Goal: Task Accomplishment & Management: Manage account settings

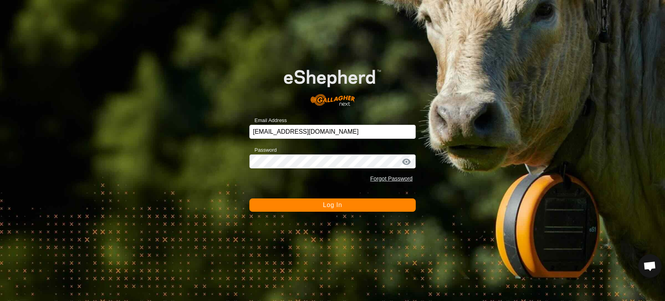
click at [329, 205] on span "Log In" at bounding box center [332, 205] width 19 height 7
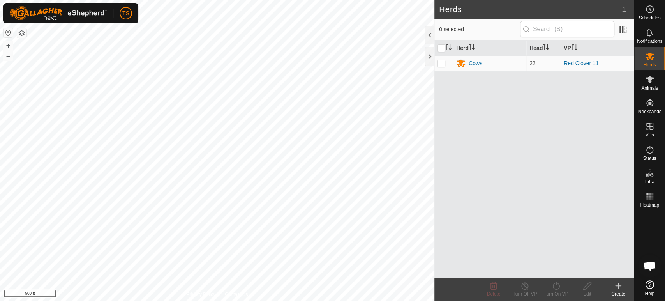
click at [440, 60] on p-checkbox at bounding box center [442, 63] width 8 height 6
checkbox input "true"
click at [470, 64] on div "Cows" at bounding box center [476, 63] width 14 height 8
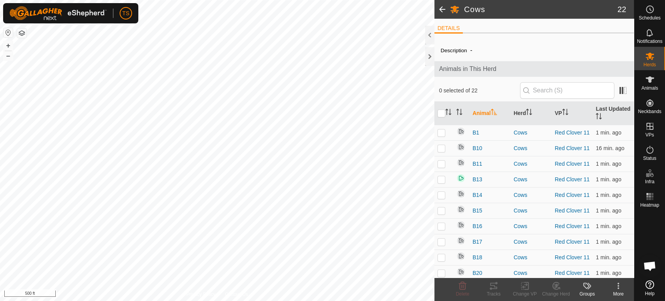
click at [616, 287] on icon at bounding box center [618, 285] width 9 height 9
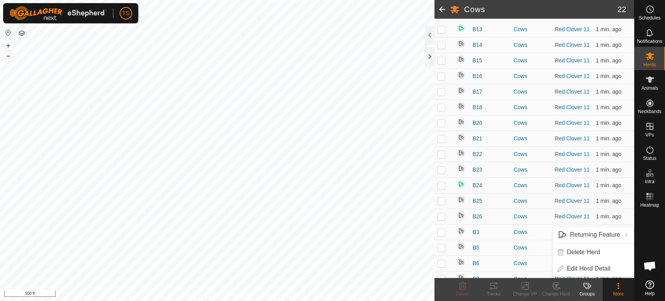
scroll to position [215, 0]
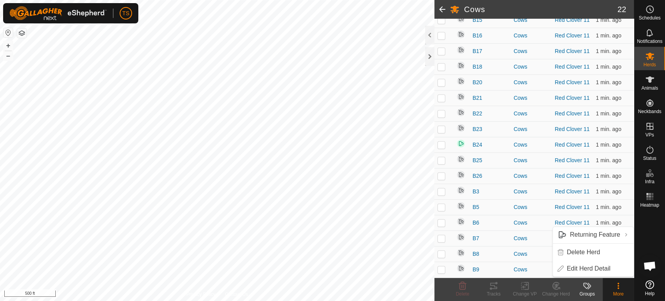
click at [624, 292] on div "More" at bounding box center [618, 293] width 31 height 7
click at [642, 78] on div "Animals" at bounding box center [650, 81] width 31 height 23
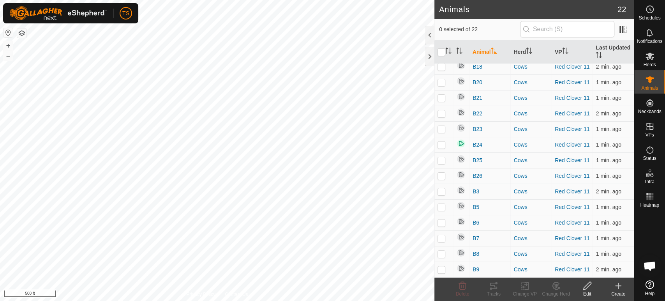
scroll to position [153, 0]
click at [616, 288] on icon at bounding box center [618, 285] width 9 height 9
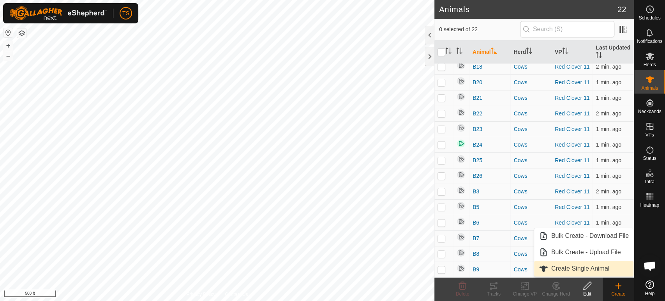
click at [592, 270] on link "Create Single Animal" at bounding box center [583, 269] width 99 height 16
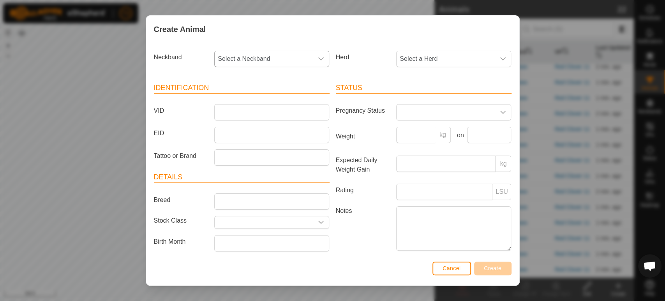
click at [274, 60] on span "Select a Neckband" at bounding box center [264, 59] width 99 height 16
click at [256, 164] on li "0422098451" at bounding box center [271, 162] width 112 height 16
click at [457, 59] on span "Select a Herd" at bounding box center [446, 59] width 99 height 16
click at [436, 115] on li "Cows" at bounding box center [453, 116] width 112 height 16
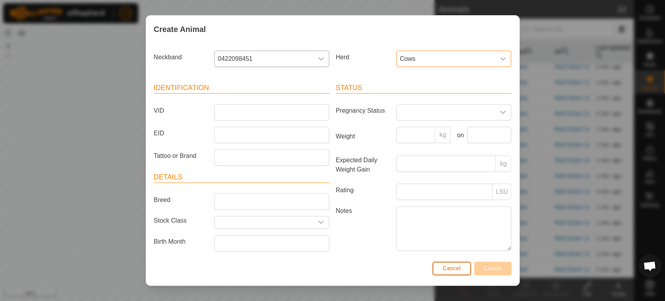
click at [446, 265] on span "Cancel" at bounding box center [452, 268] width 18 height 6
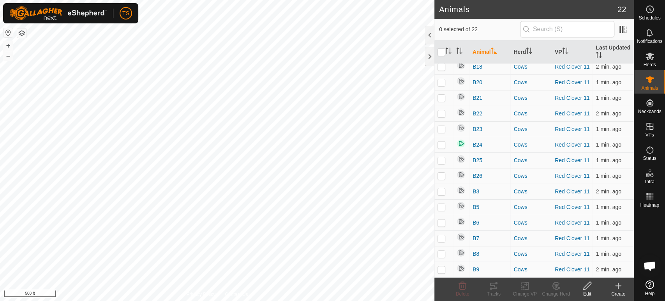
click at [615, 285] on icon at bounding box center [618, 285] width 9 height 9
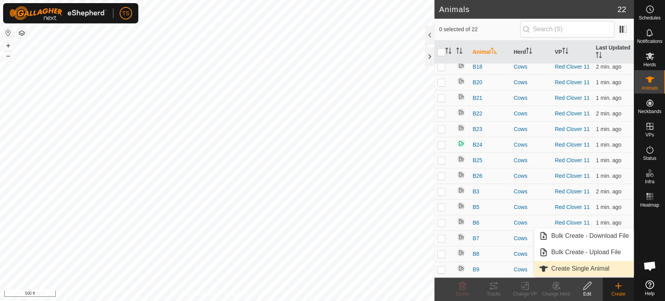
click at [596, 271] on link "Create Single Animal" at bounding box center [583, 269] width 99 height 16
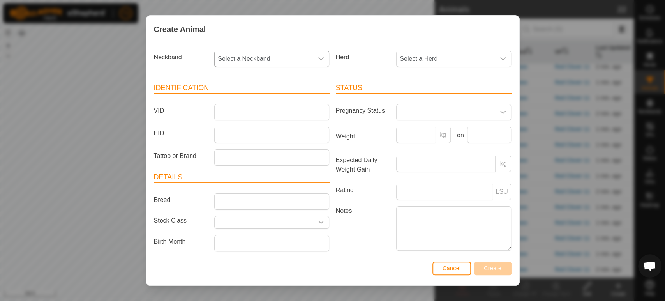
click at [231, 60] on span "Select a Neckband" at bounding box center [264, 59] width 99 height 16
click at [244, 159] on li "0422098451" at bounding box center [271, 162] width 112 height 16
click at [460, 58] on span "Select a Herd" at bounding box center [446, 59] width 99 height 16
click at [420, 111] on li "Cows" at bounding box center [453, 116] width 112 height 16
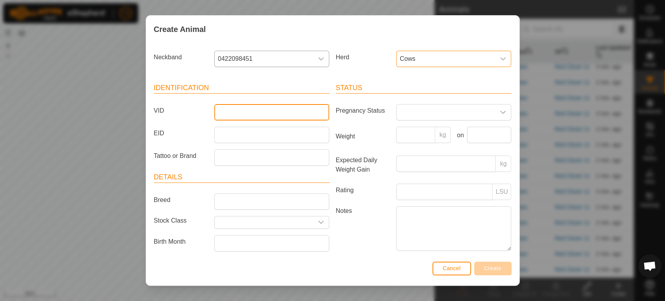
click at [224, 107] on input "VID" at bounding box center [271, 112] width 115 height 16
type input "Y70"
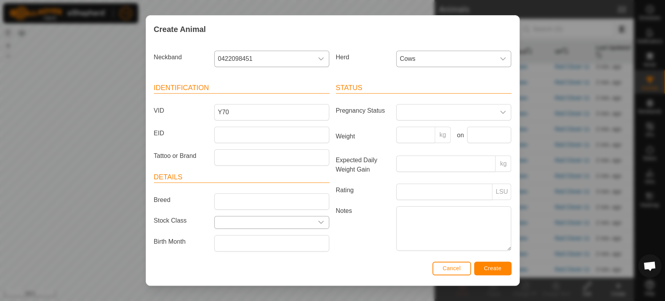
click at [277, 222] on input "text" at bounding box center [264, 222] width 99 height 12
click at [323, 225] on div "dropdown trigger" at bounding box center [321, 222] width 16 height 12
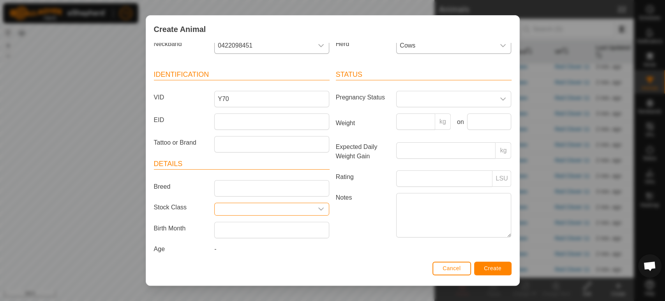
scroll to position [19, 0]
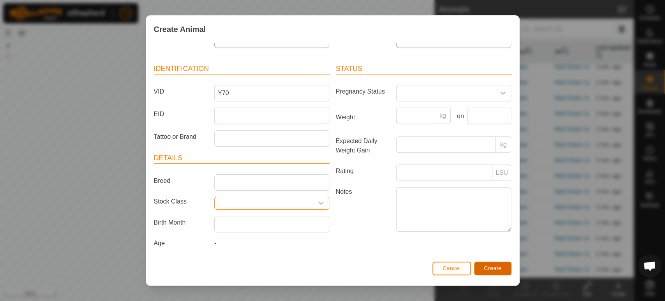
click at [486, 269] on span "Create" at bounding box center [493, 268] width 18 height 6
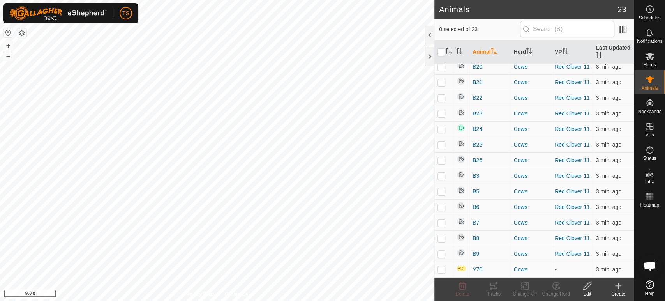
click at [617, 284] on icon at bounding box center [618, 285] width 9 height 9
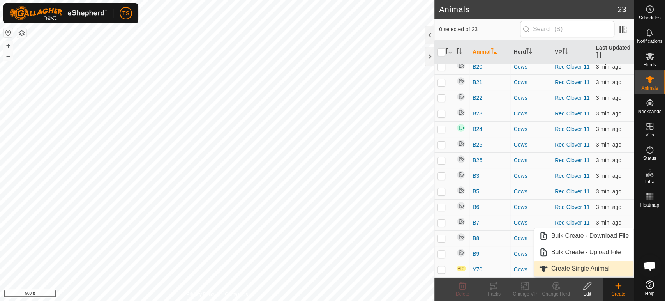
click at [594, 273] on link "Create Single Animal" at bounding box center [583, 269] width 99 height 16
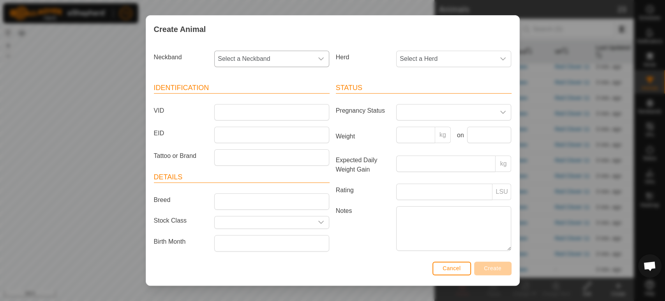
click at [321, 60] on icon "dropdown trigger" at bounding box center [321, 59] width 6 height 6
click at [262, 113] on li "0203914489" at bounding box center [271, 116] width 112 height 16
click at [409, 55] on span "Select a Herd" at bounding box center [446, 59] width 99 height 16
click at [413, 115] on li "Cows" at bounding box center [453, 116] width 112 height 16
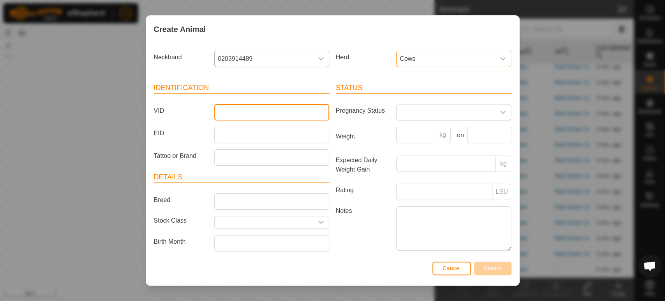
click at [288, 111] on input "VID" at bounding box center [271, 112] width 115 height 16
type input "Y66"
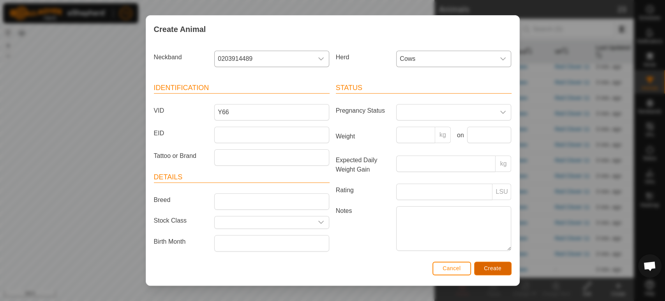
click at [496, 270] on span "Create" at bounding box center [493, 268] width 18 height 6
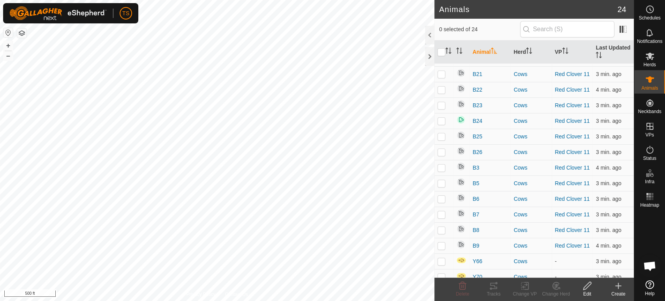
click at [615, 287] on icon at bounding box center [618, 285] width 9 height 9
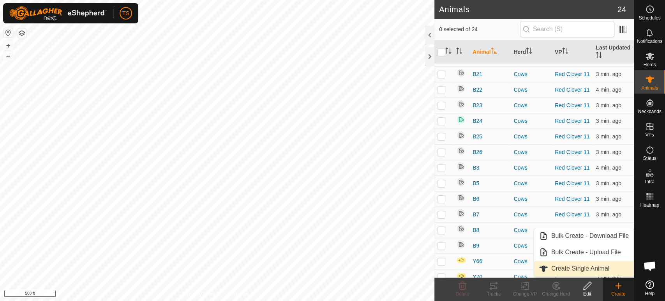
click at [589, 273] on link "Create Single Animal" at bounding box center [583, 269] width 99 height 16
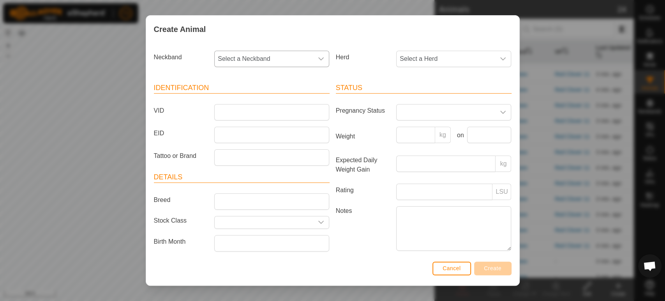
click at [320, 57] on icon "dropdown trigger" at bounding box center [321, 59] width 6 height 6
click at [258, 116] on li "1081014432" at bounding box center [271, 116] width 112 height 16
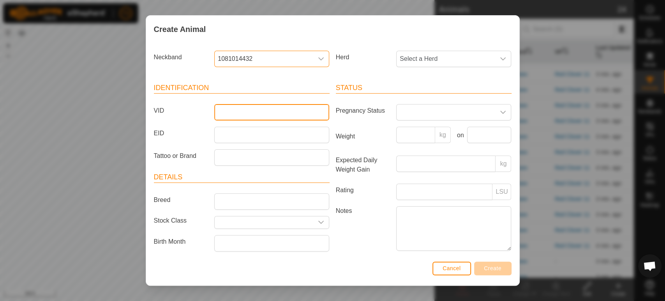
click at [258, 116] on input "VID" at bounding box center [271, 112] width 115 height 16
type input "Y71"
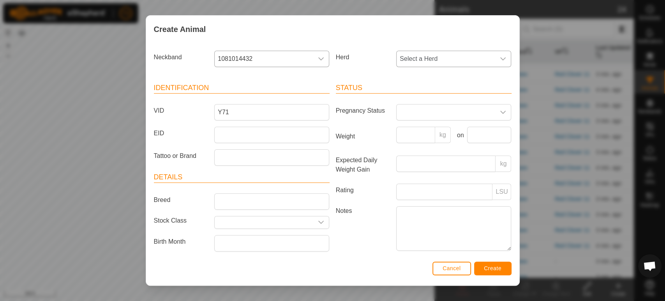
click at [437, 59] on span "Select a Herd" at bounding box center [446, 59] width 99 height 16
click at [431, 121] on li "Cows" at bounding box center [453, 116] width 112 height 16
click at [493, 269] on span "Create" at bounding box center [493, 268] width 18 height 6
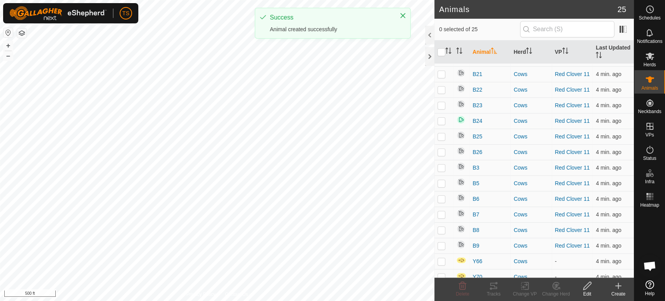
click at [621, 290] on div "Create" at bounding box center [618, 293] width 31 height 7
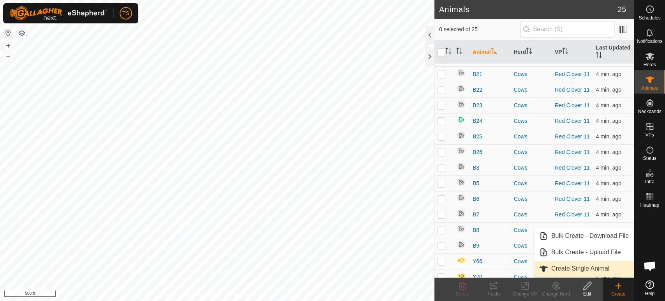
click at [576, 270] on link "Create Single Animal" at bounding box center [583, 269] width 99 height 16
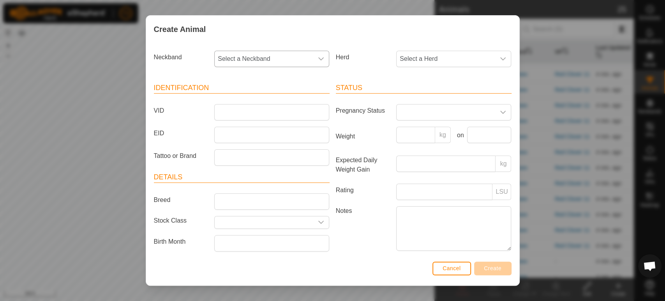
click at [313, 59] on div "dropdown trigger" at bounding box center [321, 59] width 16 height 16
click at [258, 150] on li "0159407884" at bounding box center [271, 148] width 112 height 16
click at [422, 60] on span "Select a Herd" at bounding box center [446, 59] width 99 height 16
click at [415, 115] on li "Cows" at bounding box center [453, 116] width 112 height 16
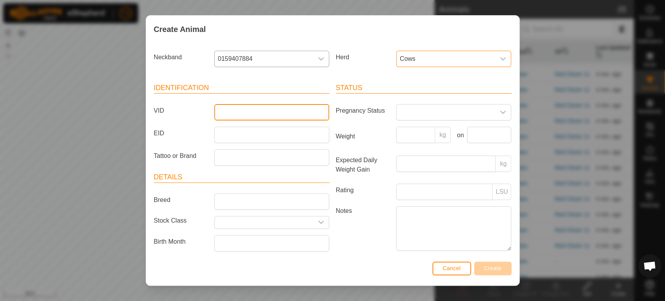
click at [313, 113] on input "VID" at bounding box center [271, 112] width 115 height 16
type input "Y65"
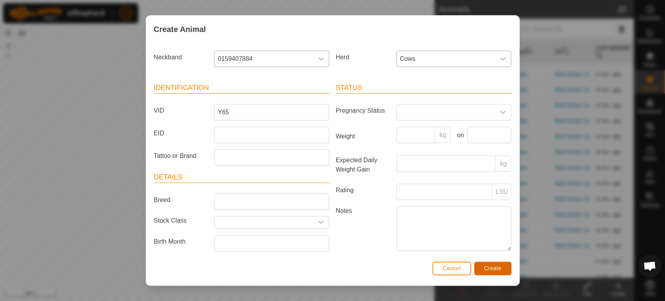
click at [498, 270] on span "Create" at bounding box center [493, 268] width 18 height 6
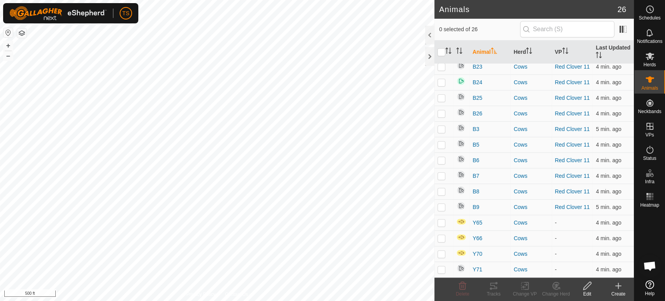
scroll to position [216, 0]
click at [440, 222] on p-checkbox at bounding box center [442, 222] width 8 height 6
checkbox input "true"
click at [442, 238] on p-checkbox at bounding box center [442, 238] width 8 height 6
checkbox input "true"
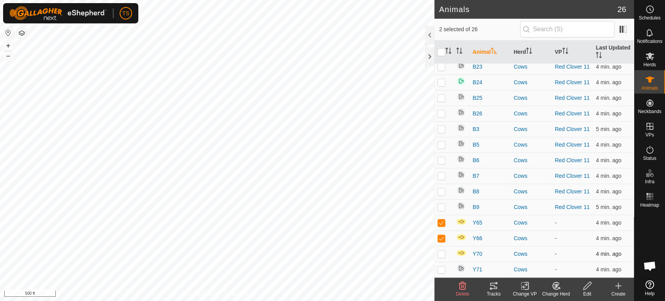
click at [441, 255] on p-checkbox at bounding box center [442, 254] width 8 height 6
checkbox input "true"
click at [440, 270] on p-checkbox at bounding box center [442, 269] width 8 height 6
checkbox input "true"
click at [440, 221] on p-checkbox at bounding box center [442, 222] width 8 height 6
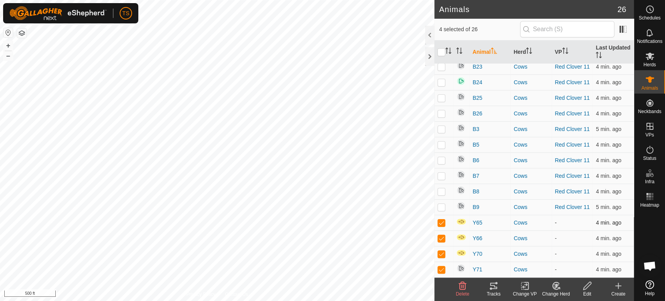
checkbox input "false"
click at [442, 237] on p-checkbox at bounding box center [442, 238] width 8 height 6
checkbox input "false"
click at [442, 253] on p-checkbox at bounding box center [442, 254] width 8 height 6
checkbox input "false"
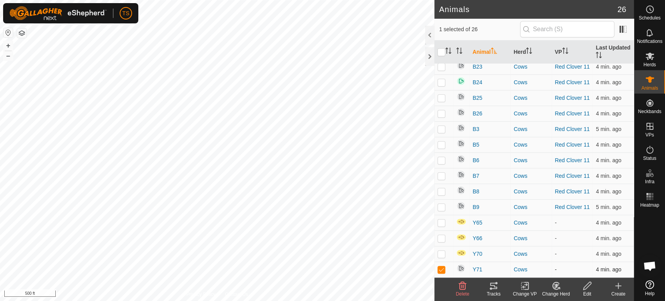
click at [441, 272] on p-checkbox at bounding box center [442, 269] width 8 height 6
checkbox input "false"
click at [442, 224] on p-checkbox at bounding box center [442, 222] width 8 height 6
checkbox input "true"
click at [443, 239] on p-checkbox at bounding box center [442, 238] width 8 height 6
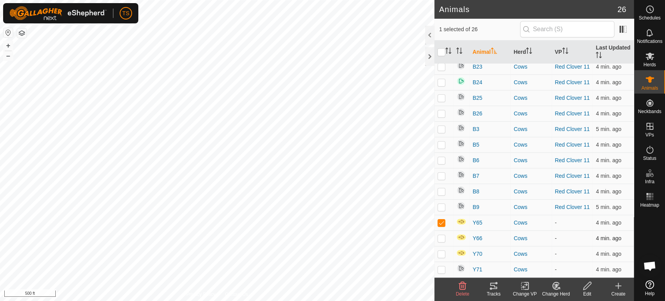
checkbox input "true"
click at [443, 256] on p-checkbox at bounding box center [442, 254] width 8 height 6
checkbox input "true"
click at [461, 221] on img at bounding box center [461, 221] width 10 height 7
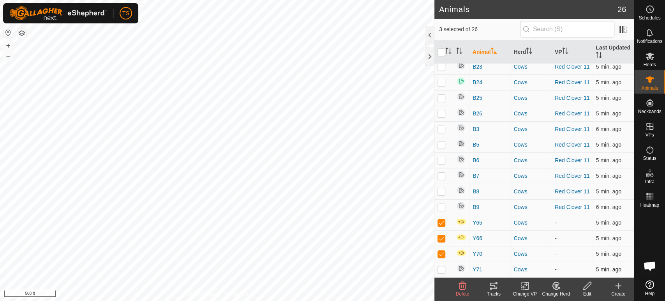
click at [440, 269] on p-checkbox at bounding box center [442, 269] width 8 height 6
checkbox input "true"
click at [645, 8] on icon at bounding box center [649, 9] width 9 height 9
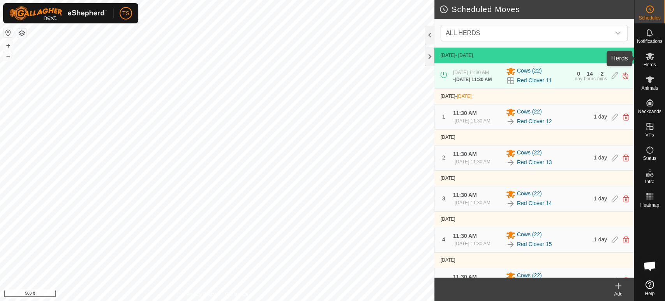
click at [658, 60] on div "Herds" at bounding box center [650, 58] width 31 height 23
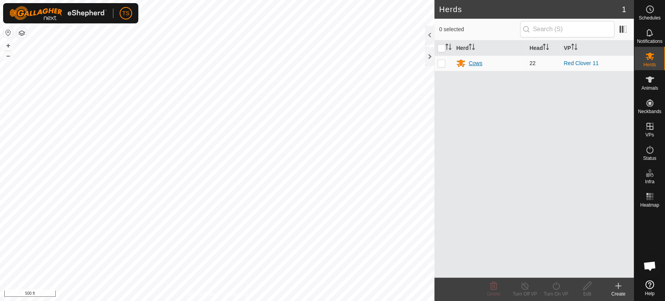
click at [483, 60] on div "Cows" at bounding box center [489, 62] width 67 height 9
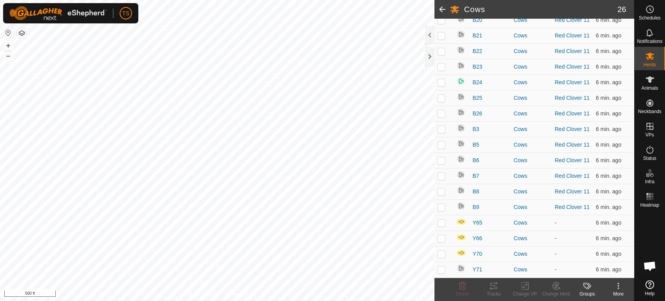
scroll to position [277, 0]
click at [621, 287] on icon at bounding box center [618, 285] width 9 height 9
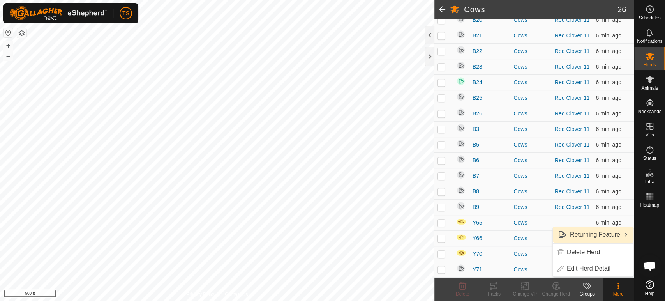
click at [610, 235] on link "Returning Feature" at bounding box center [593, 235] width 81 height 16
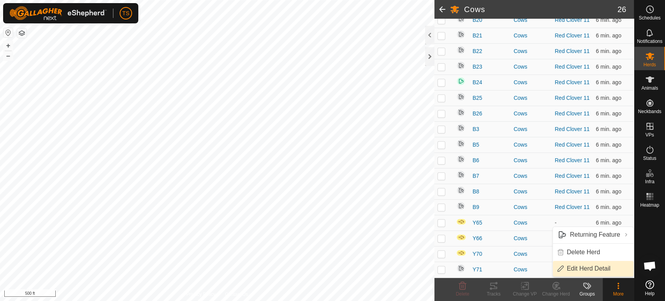
click at [595, 266] on link "Edit Herd Detail" at bounding box center [593, 269] width 81 height 16
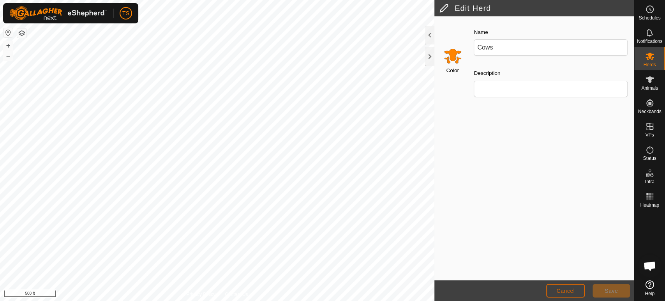
click at [574, 289] on span "Cancel" at bounding box center [566, 291] width 18 height 6
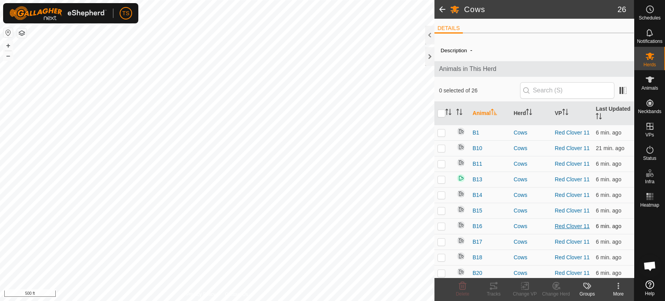
scroll to position [277, 0]
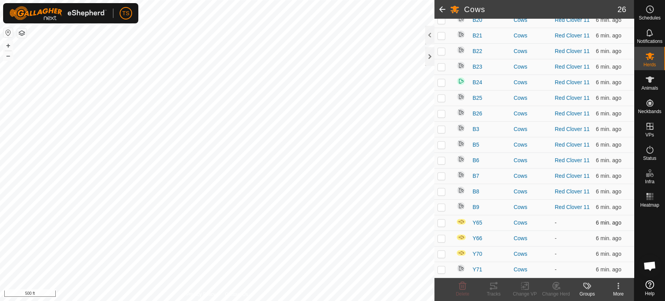
click at [440, 224] on p-checkbox at bounding box center [442, 222] width 8 height 6
checkbox input "true"
click at [442, 239] on p-checkbox at bounding box center [442, 238] width 8 height 6
checkbox input "true"
click at [443, 255] on p-checkbox at bounding box center [442, 254] width 8 height 6
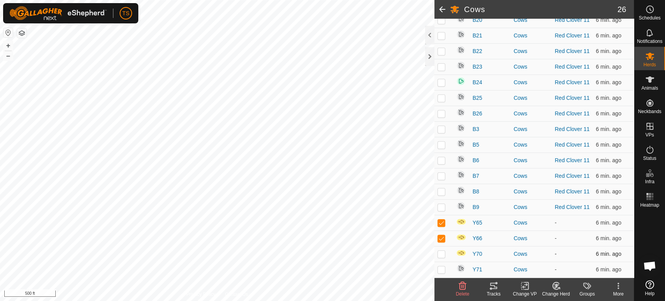
checkbox input "true"
click at [620, 290] on div "More" at bounding box center [618, 293] width 31 height 7
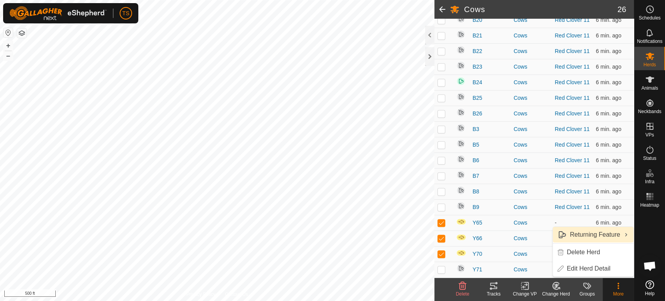
click at [601, 233] on link "Returning Feature" at bounding box center [593, 235] width 81 height 16
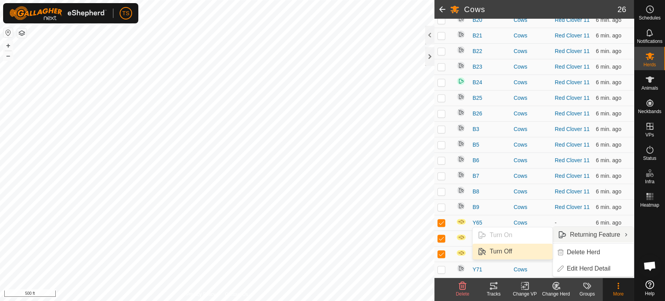
click at [510, 250] on link "Turn Off" at bounding box center [513, 252] width 80 height 16
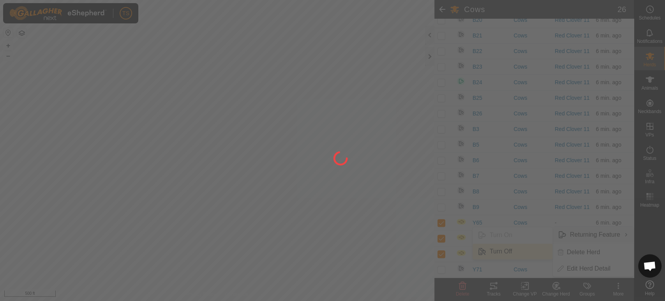
checkbox input "false"
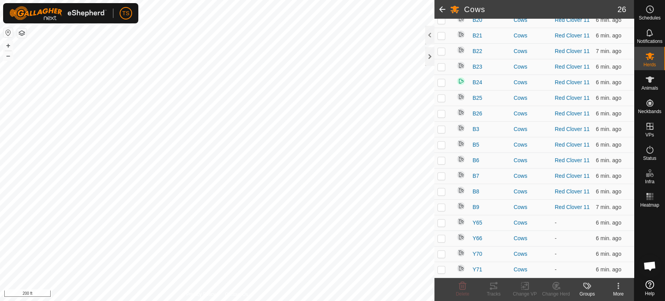
click at [442, 11] on span at bounding box center [443, 9] width 16 height 19
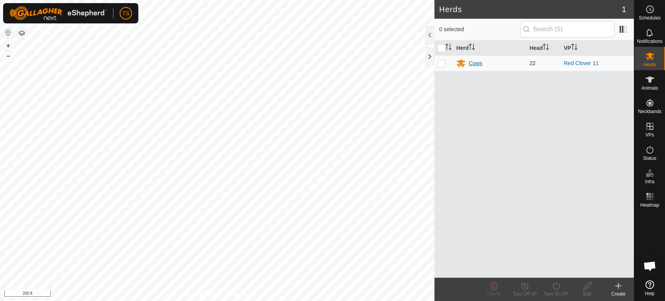
click at [469, 65] on div "Cows" at bounding box center [476, 63] width 14 height 8
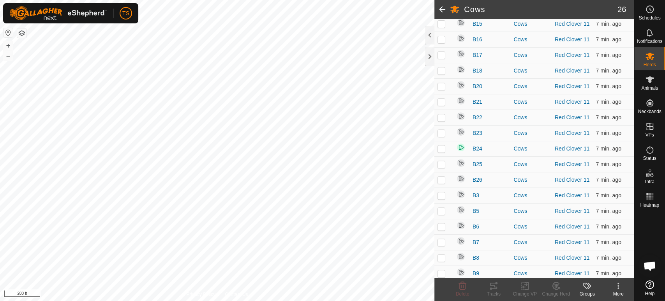
scroll to position [277, 0]
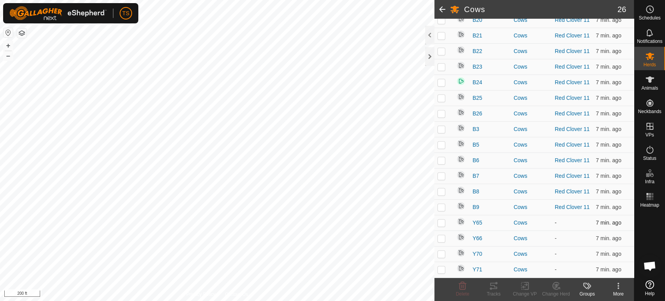
click at [443, 223] on p-checkbox at bounding box center [442, 222] width 8 height 6
checkbox input "true"
click at [443, 239] on p-checkbox at bounding box center [442, 238] width 8 height 6
checkbox input "true"
click at [442, 253] on p-checkbox at bounding box center [442, 254] width 8 height 6
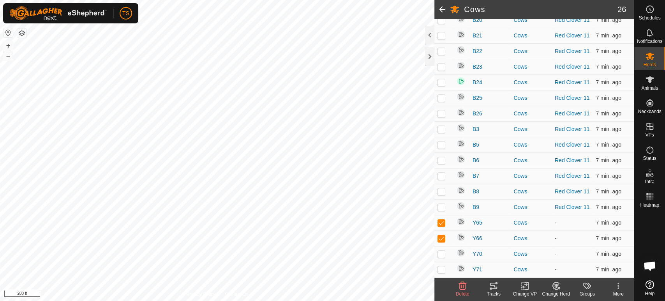
checkbox input "true"
click at [442, 269] on p-checkbox at bounding box center [442, 269] width 8 height 6
checkbox input "true"
click at [530, 288] on change-vp-svg-icon at bounding box center [524, 285] width 31 height 9
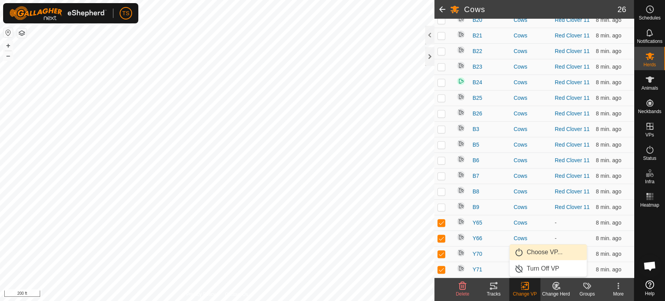
click at [537, 257] on link "Choose VP..." at bounding box center [548, 252] width 77 height 16
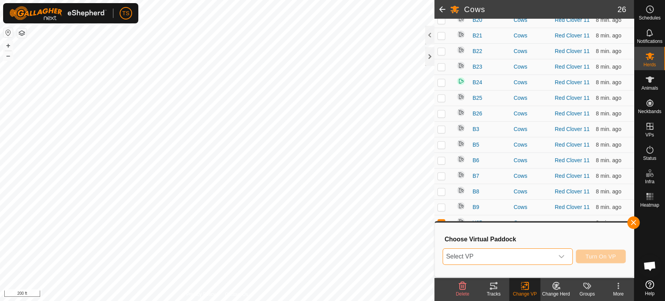
click at [537, 257] on span "Select VP" at bounding box center [498, 257] width 111 height 16
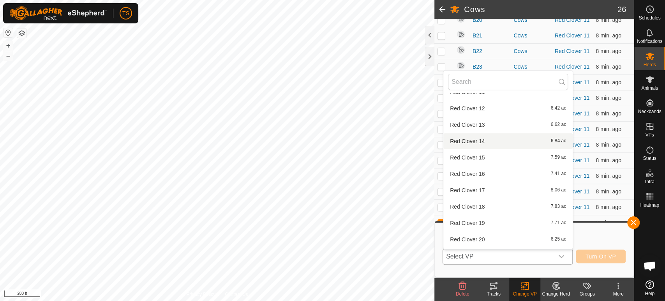
scroll to position [186, 0]
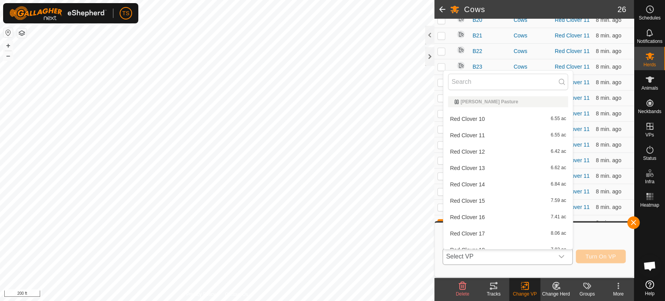
click at [512, 138] on li "Red Clover 11 6.55 ac" at bounding box center [508, 135] width 129 height 16
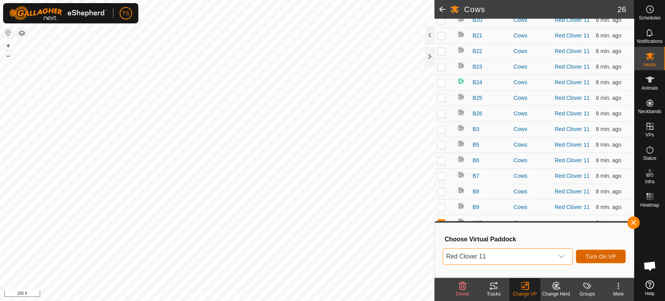
click at [590, 253] on span "Turn On VP" at bounding box center [601, 256] width 30 height 6
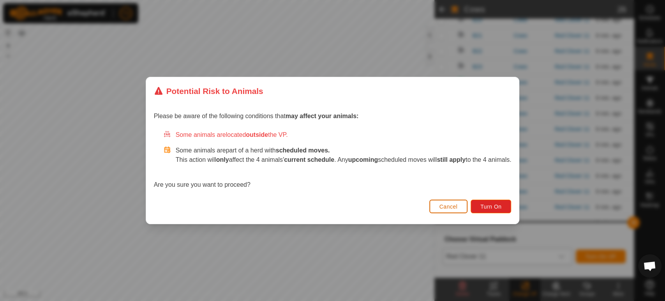
click at [443, 205] on button "Cancel" at bounding box center [449, 207] width 39 height 14
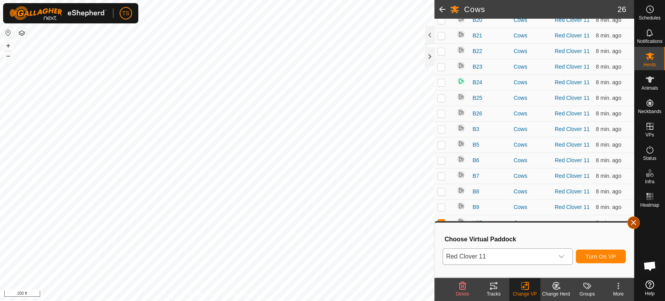
click at [637, 223] on button "button" at bounding box center [634, 222] width 12 height 12
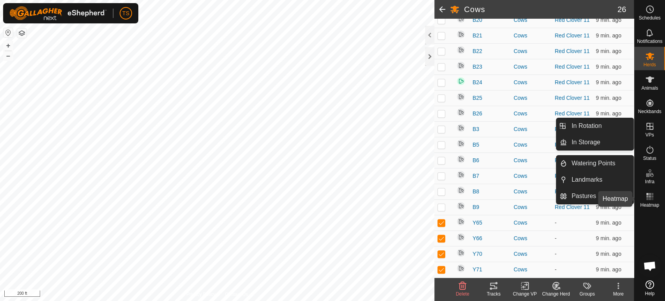
click at [652, 196] on rect at bounding box center [652, 196] width 2 height 2
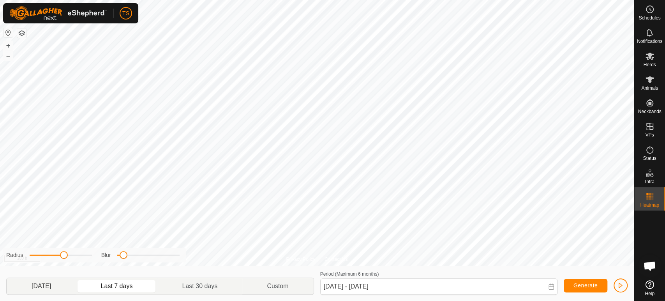
click at [54, 282] on p-togglebutton "[DATE]" at bounding box center [41, 286] width 69 height 16
type input "[DATE] - [DATE]"
click at [649, 83] on icon at bounding box center [649, 79] width 9 height 9
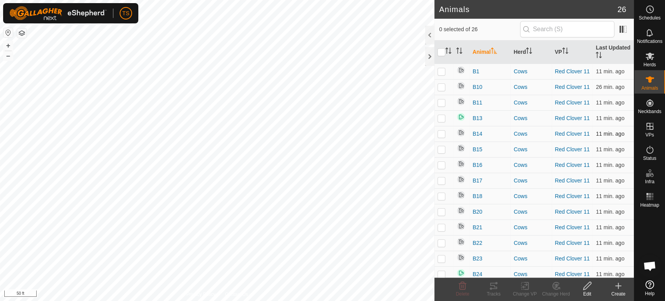
click at [441, 137] on p-checkbox at bounding box center [442, 134] width 8 height 6
checkbox input "true"
click at [497, 289] on icon at bounding box center [493, 285] width 9 height 9
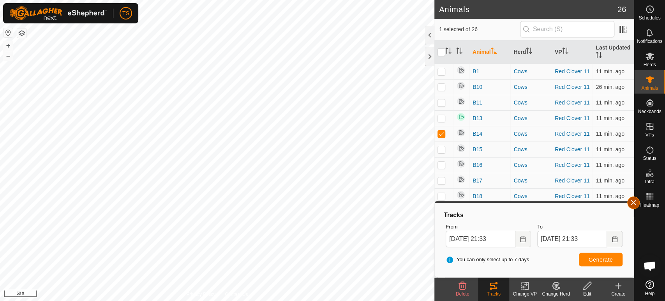
click at [633, 205] on button "button" at bounding box center [634, 202] width 12 height 12
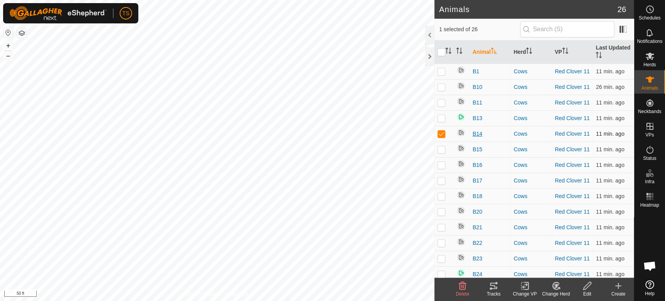
click at [476, 137] on span "B14" at bounding box center [478, 134] width 10 height 8
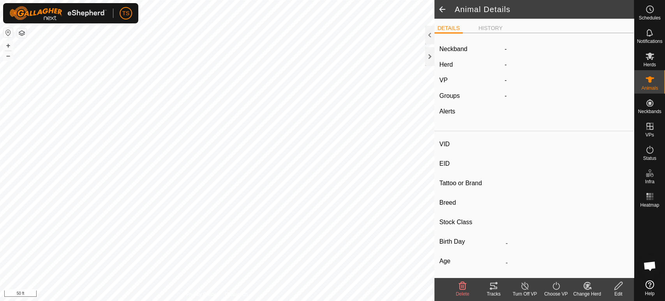
type input "B14"
type input "-"
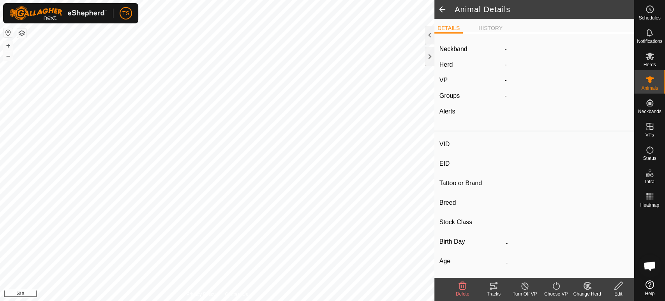
type input "0 kg"
type input "-"
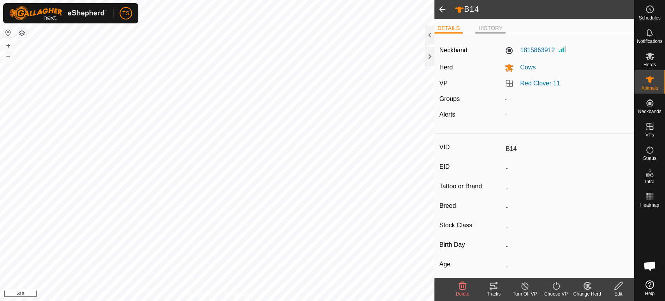
click at [486, 28] on li "HISTORY" at bounding box center [491, 28] width 30 height 9
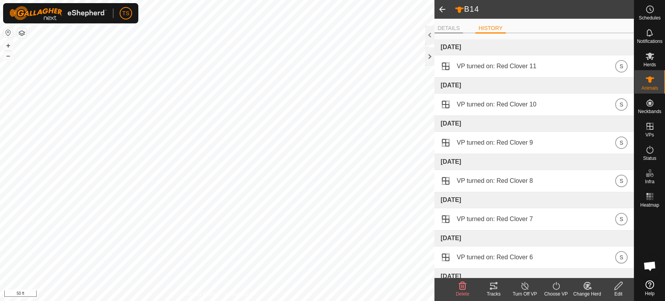
click at [443, 30] on li "DETAILS" at bounding box center [449, 28] width 28 height 9
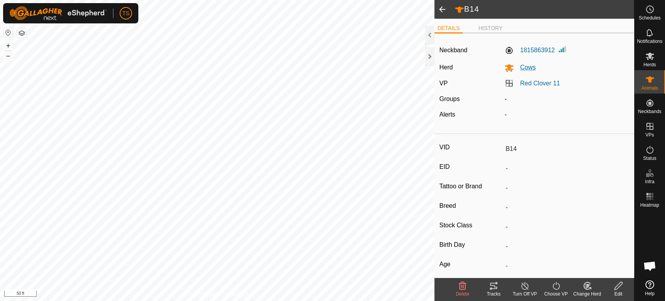
click at [524, 66] on span "Cows" at bounding box center [525, 67] width 22 height 7
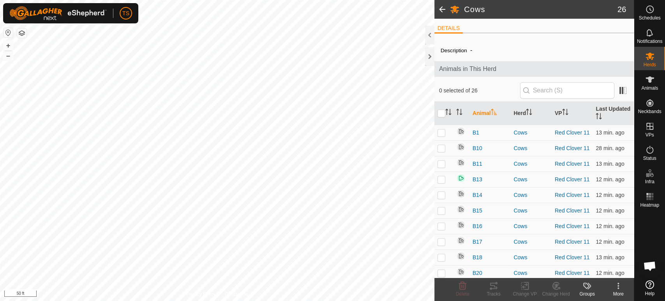
click at [619, 287] on icon at bounding box center [618, 285] width 9 height 9
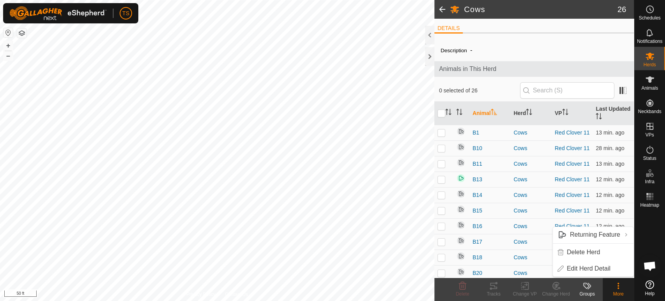
click at [619, 287] on icon at bounding box center [618, 285] width 9 height 9
click at [621, 236] on link "Returning Feature" at bounding box center [593, 235] width 81 height 16
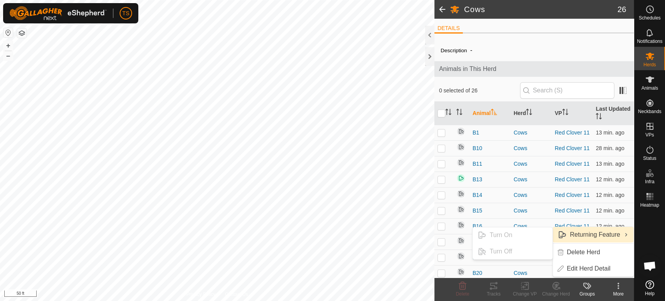
click at [621, 236] on link "Returning Feature" at bounding box center [593, 235] width 81 height 16
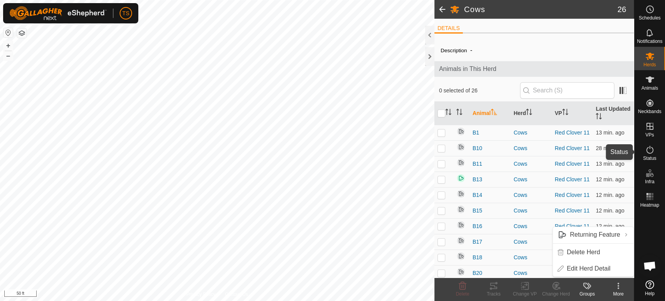
drag, startPoint x: 655, startPoint y: 147, endPoint x: 649, endPoint y: 157, distance: 11.8
click at [655, 147] on es-activation-svg-icon at bounding box center [650, 149] width 14 height 12
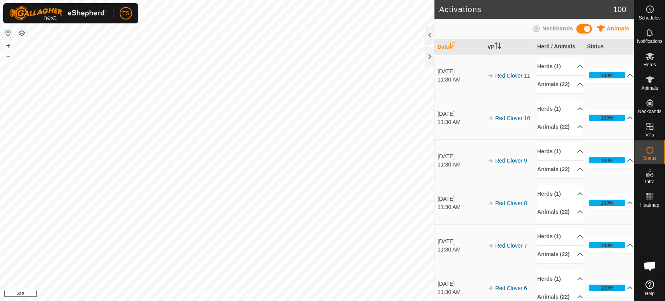
click at [649, 157] on span "Status" at bounding box center [649, 158] width 13 height 5
click at [574, 92] on p-accordion-header "Animals (22)" at bounding box center [560, 85] width 46 height 18
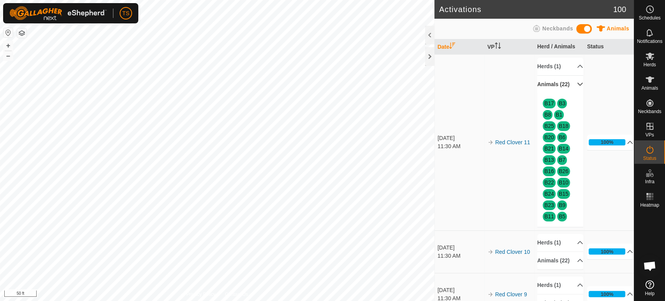
click at [574, 92] on p-accordion-header "Animals (22)" at bounding box center [560, 85] width 46 height 18
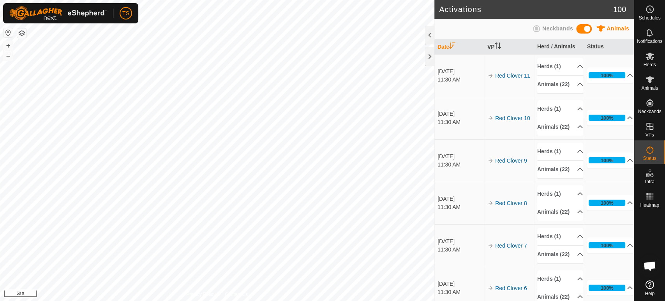
drag, startPoint x: 588, startPoint y: 29, endPoint x: 578, endPoint y: 29, distance: 9.8
click at [588, 29] on span at bounding box center [584, 28] width 16 height 9
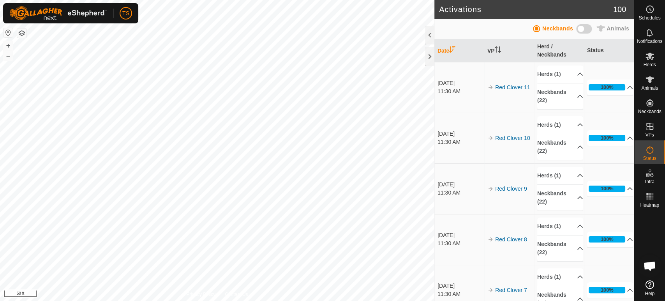
click at [578, 29] on span at bounding box center [584, 28] width 16 height 9
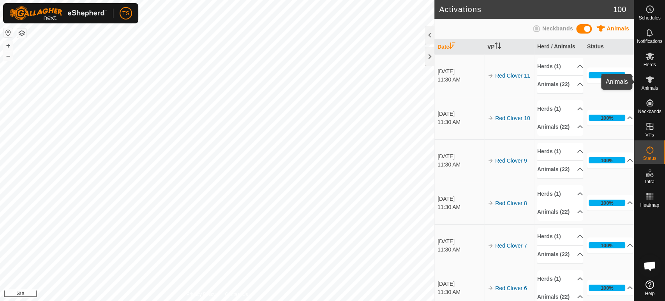
click at [646, 84] on es-animals-svg-icon at bounding box center [650, 79] width 14 height 12
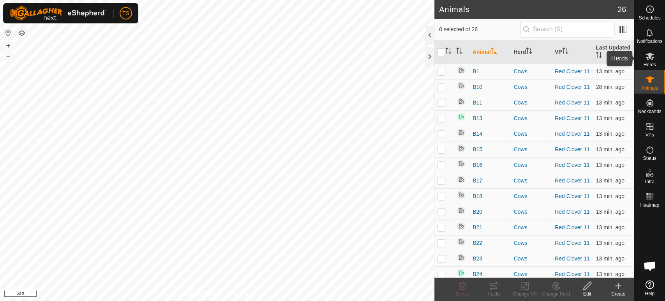
click at [654, 59] on icon at bounding box center [649, 55] width 9 height 9
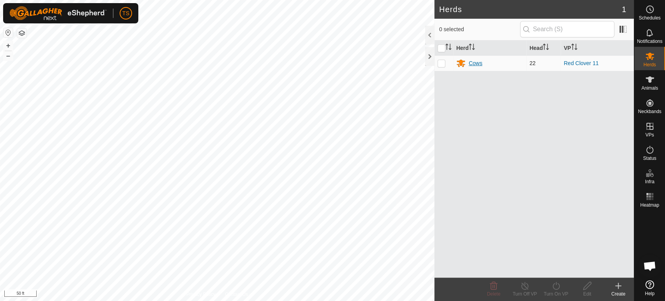
click at [470, 59] on div "Cows" at bounding box center [476, 63] width 14 height 8
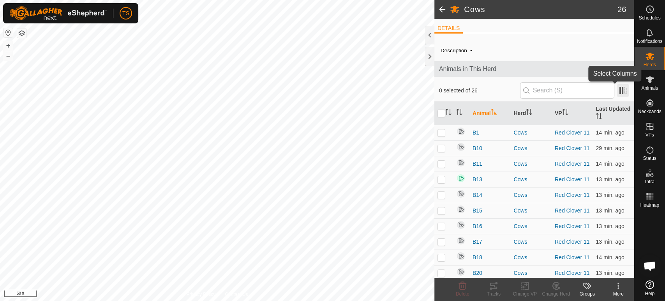
click at [618, 93] on span at bounding box center [623, 90] width 12 height 12
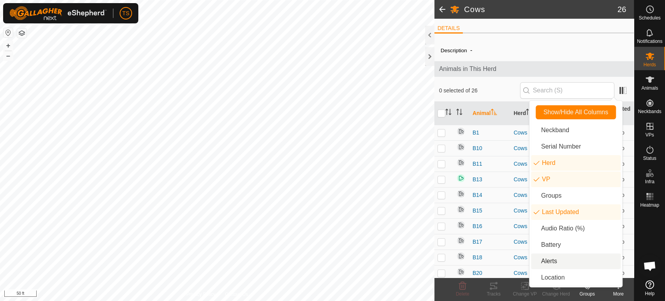
click at [561, 261] on li "Alerts" at bounding box center [576, 261] width 90 height 16
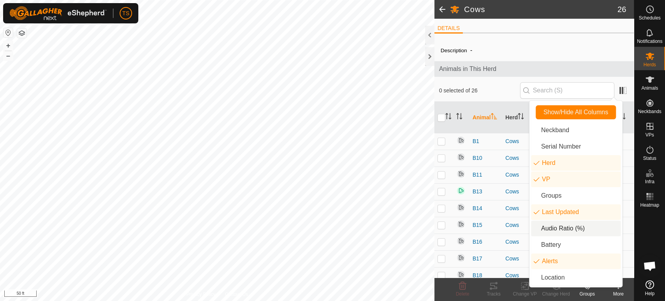
click at [580, 229] on li "Audio Ratio (%)" at bounding box center [576, 229] width 90 height 16
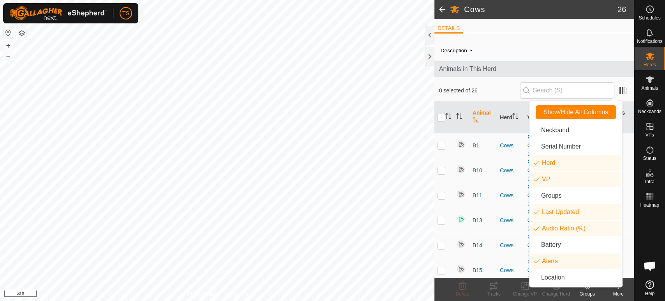
click at [608, 71] on span "Animals in This Herd" at bounding box center [534, 68] width 190 height 9
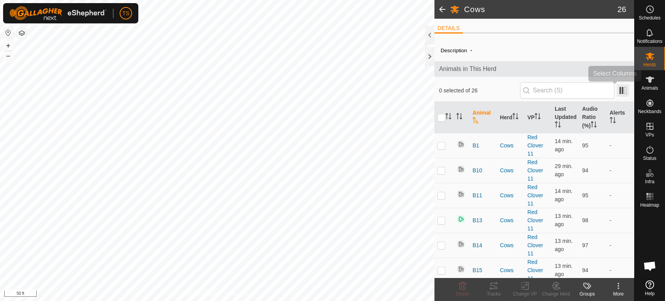
click at [618, 94] on span at bounding box center [623, 90] width 12 height 12
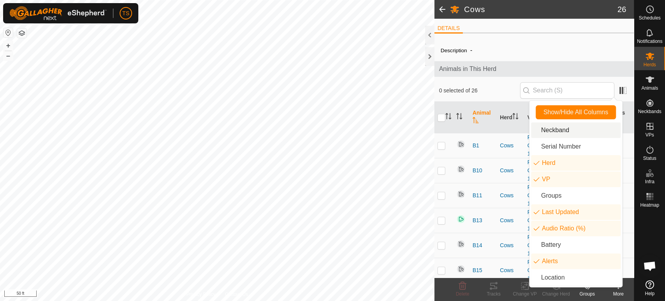
click at [583, 132] on li "Neckband" at bounding box center [576, 130] width 90 height 16
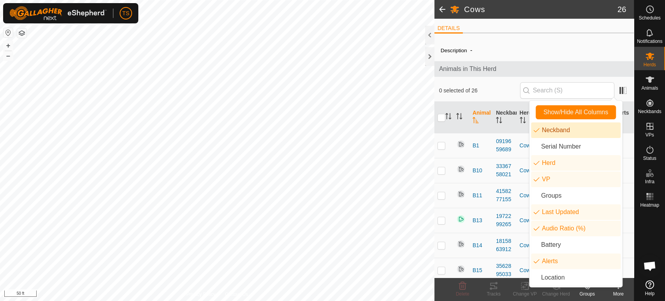
click at [583, 132] on li "Neckband" at bounding box center [576, 130] width 90 height 16
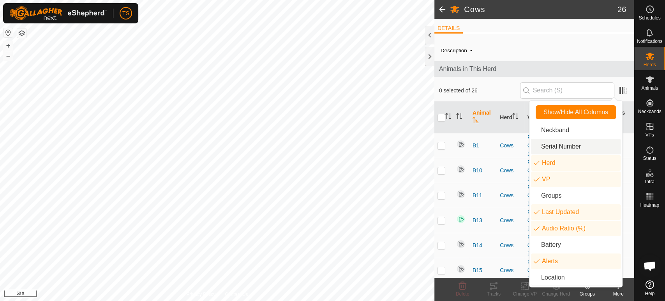
click at [585, 144] on li "Serial Number" at bounding box center [576, 147] width 90 height 16
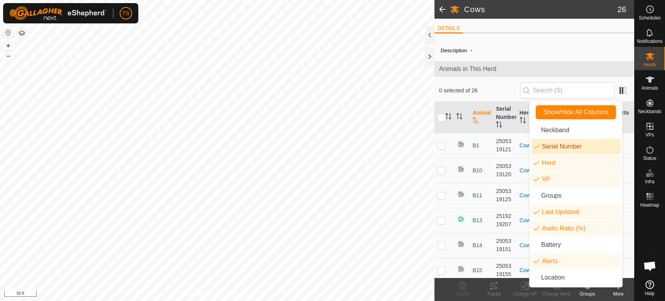
click at [585, 144] on li "Serial Number" at bounding box center [576, 147] width 90 height 16
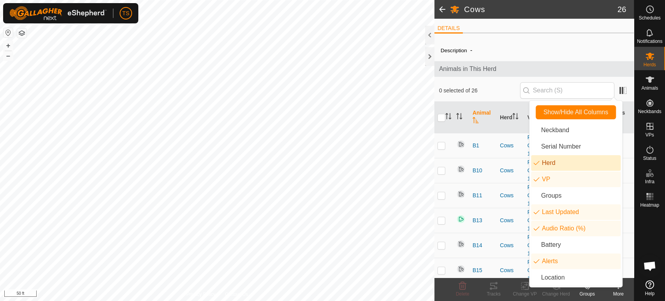
click at [576, 163] on li "Herd" at bounding box center [576, 163] width 90 height 16
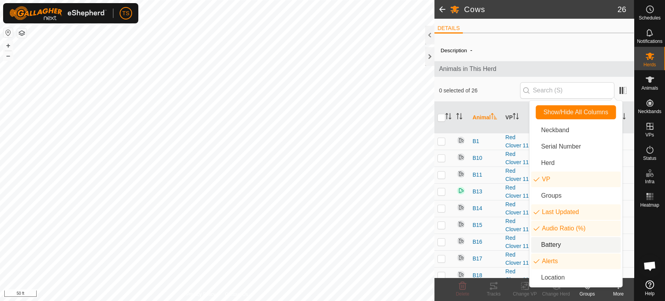
click at [570, 244] on li "Battery" at bounding box center [576, 245] width 90 height 16
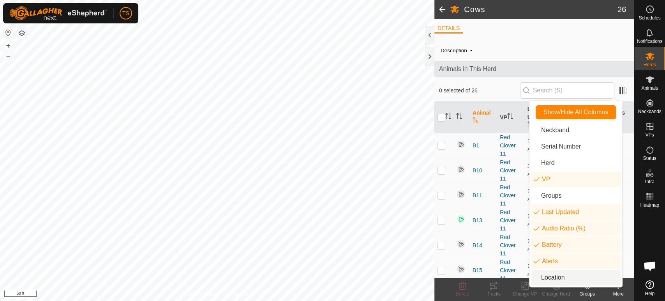
click at [562, 279] on li "Location" at bounding box center [576, 278] width 90 height 16
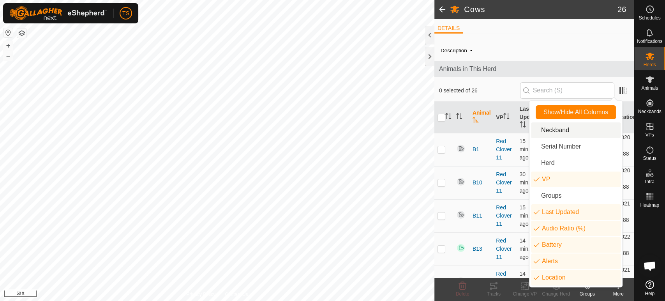
click at [617, 69] on span "Animals in This Herd" at bounding box center [534, 68] width 190 height 9
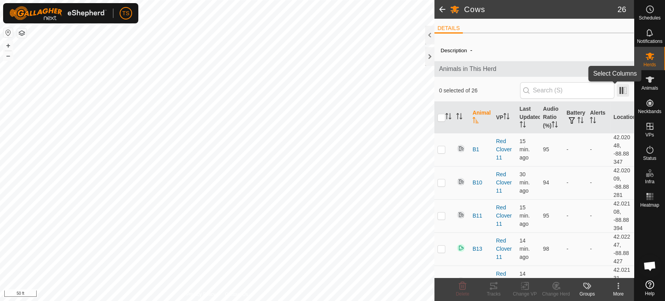
click at [618, 93] on span at bounding box center [623, 90] width 12 height 12
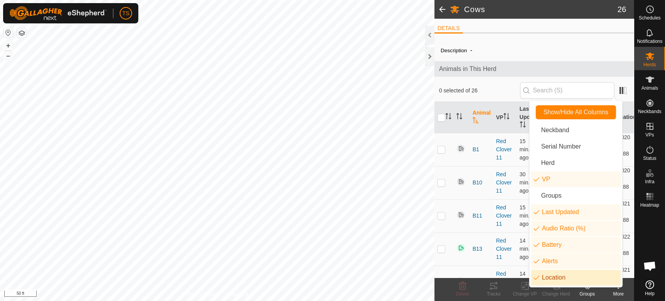
click at [559, 276] on li "Location" at bounding box center [576, 278] width 90 height 16
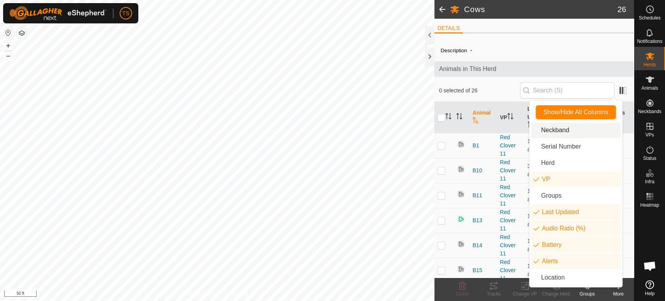
click at [614, 70] on span "Animals in This Herd" at bounding box center [534, 68] width 190 height 9
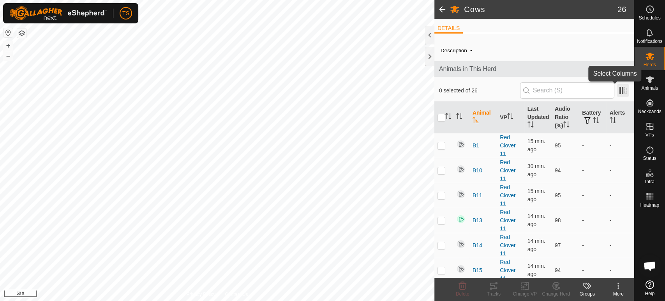
click at [620, 84] on span at bounding box center [623, 90] width 12 height 12
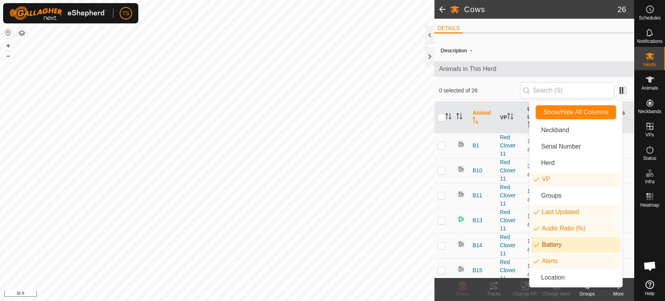
click at [552, 244] on li "Battery" at bounding box center [576, 245] width 90 height 16
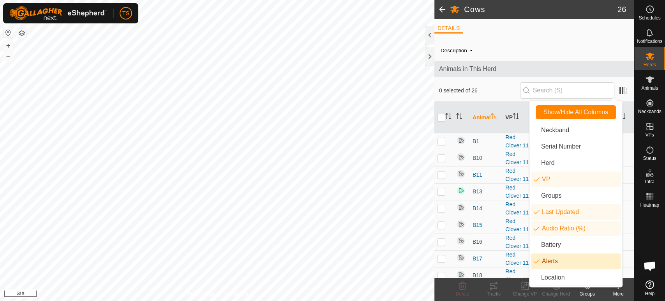
click at [546, 262] on li "Alerts" at bounding box center [576, 261] width 90 height 16
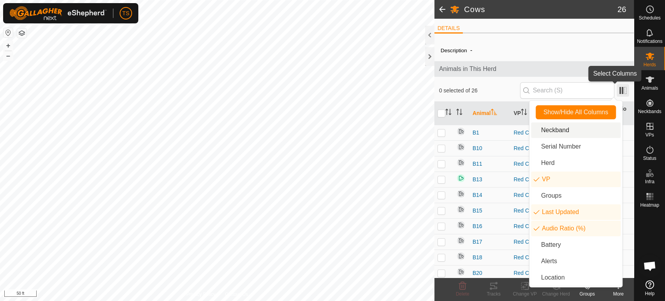
click at [618, 88] on span at bounding box center [623, 90] width 12 height 12
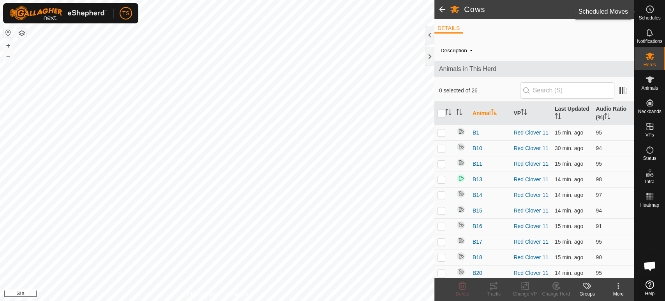
click at [656, 20] on span "Schedules" at bounding box center [650, 18] width 22 height 5
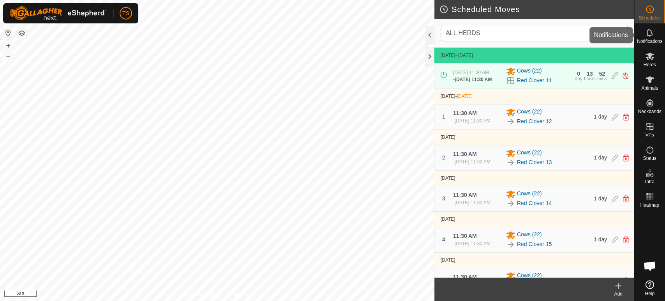
click at [656, 38] on es-notification-svg-icon at bounding box center [650, 33] width 14 height 12
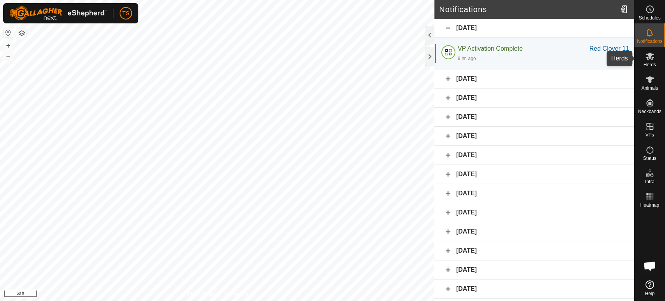
click at [657, 53] on div "Herds" at bounding box center [650, 58] width 31 height 23
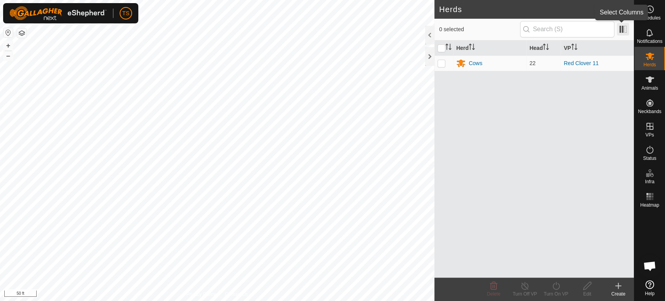
click at [626, 30] on span at bounding box center [623, 29] width 12 height 12
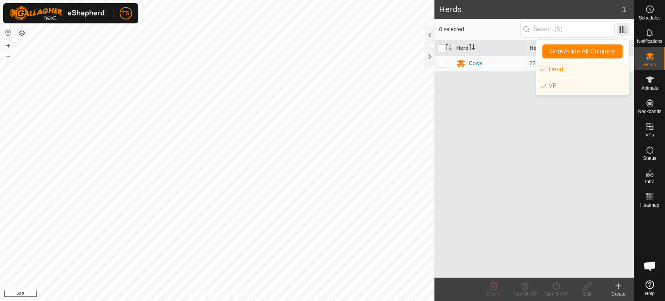
click at [626, 30] on span at bounding box center [623, 29] width 12 height 12
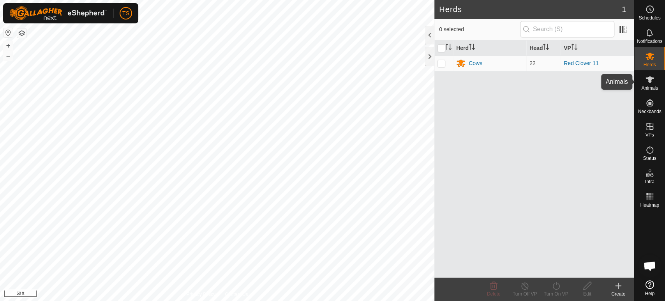
click at [642, 85] on div "Animals" at bounding box center [650, 81] width 31 height 23
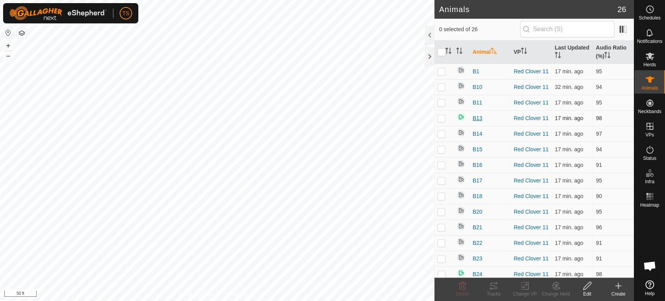
click at [481, 122] on span "B13" at bounding box center [478, 118] width 10 height 8
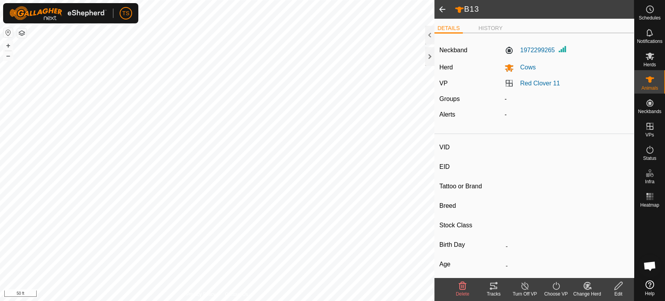
type input "B13"
type input "-"
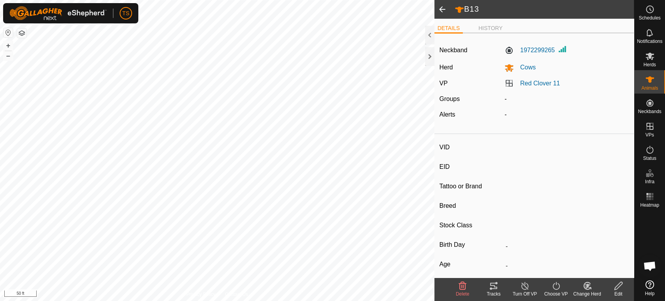
type input "0 kg"
type input "-"
click at [492, 290] on div "Tracks" at bounding box center [493, 293] width 31 height 7
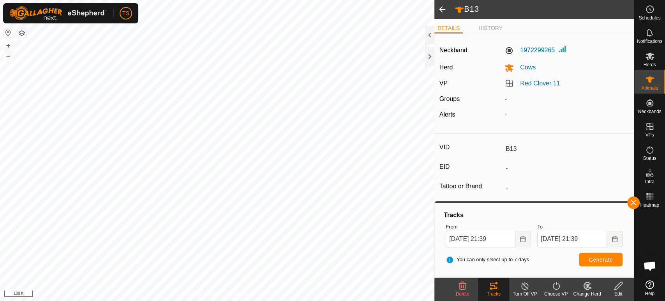
click at [191, 0] on html "TS Schedules Notifications Herds Animals Neckbands VPs Status Infra Heatmap Hel…" at bounding box center [332, 150] width 665 height 301
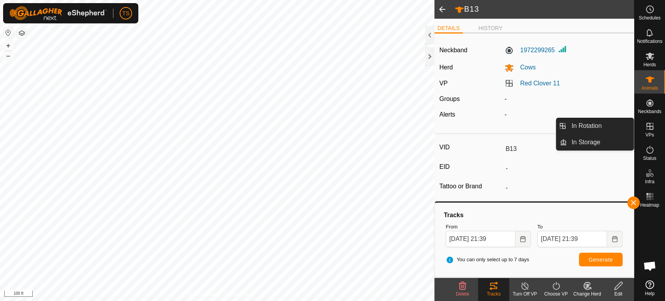
click at [654, 130] on es-virtualpaddocks-svg-icon at bounding box center [650, 126] width 14 height 12
click at [601, 129] on link "In Rotation" at bounding box center [600, 126] width 67 height 16
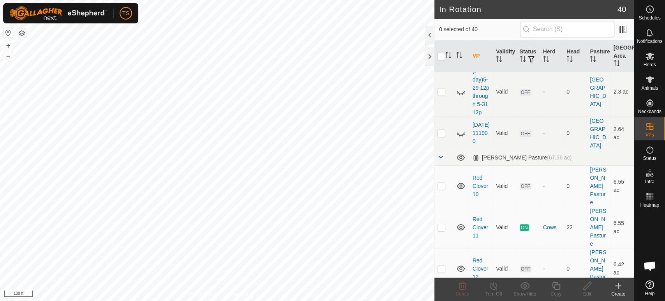
scroll to position [260, 0]
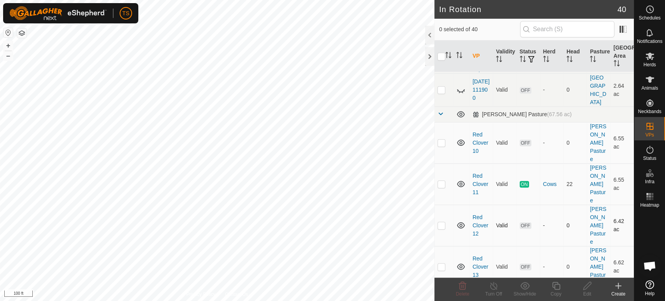
click at [444, 222] on p-checkbox at bounding box center [442, 225] width 8 height 6
checkbox input "true"
click at [333, 0] on html "TS Schedules Notifications Herds Animals Neckbands VPs Status Infra Heatmap Hel…" at bounding box center [332, 150] width 665 height 301
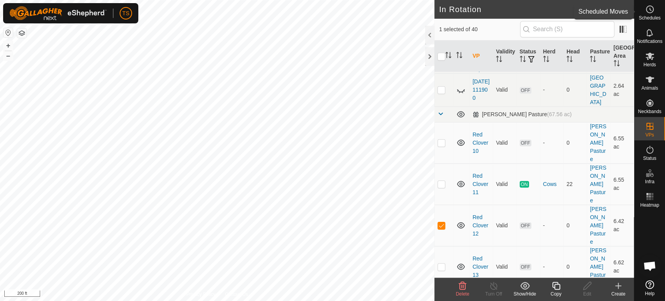
click at [641, 11] on div "Schedules" at bounding box center [650, 11] width 31 height 23
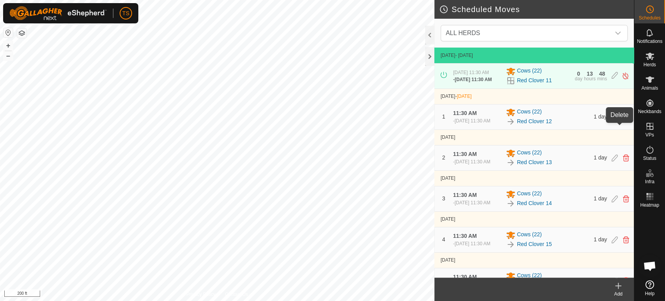
click at [623, 120] on icon at bounding box center [626, 116] width 6 height 7
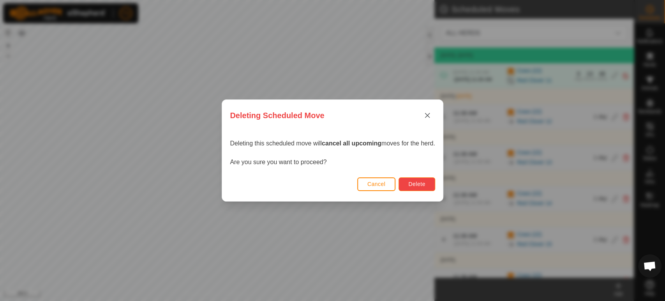
click at [416, 182] on span "Delete" at bounding box center [416, 184] width 17 height 6
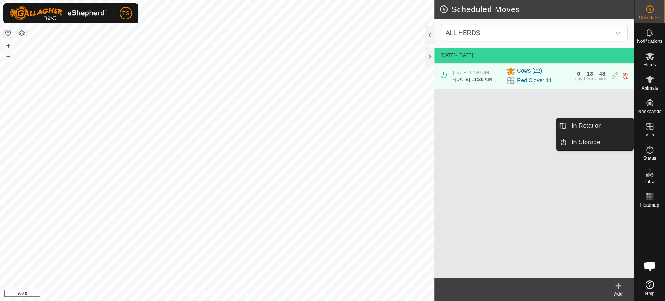
drag, startPoint x: 640, startPoint y: 121, endPoint x: 645, endPoint y: 130, distance: 10.5
click at [645, 130] on icon at bounding box center [649, 126] width 9 height 9
click at [619, 133] on link "In Rotation" at bounding box center [600, 126] width 67 height 16
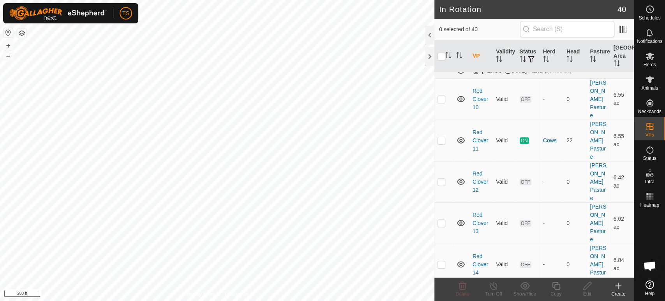
scroll to position [303, 0]
click at [443, 179] on p-checkbox at bounding box center [442, 182] width 8 height 6
checkbox input "true"
click at [588, 289] on icon at bounding box center [588, 285] width 10 height 9
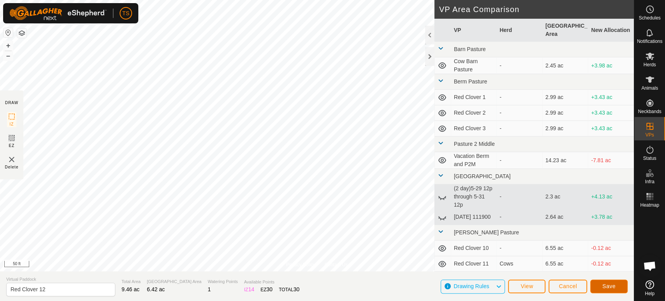
click at [600, 288] on button "Save" at bounding box center [608, 286] width 37 height 14
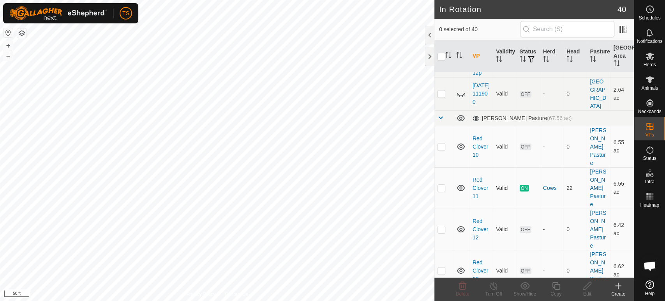
scroll to position [260, 0]
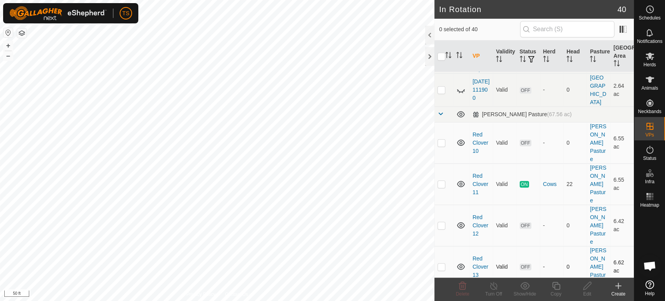
click at [443, 263] on p-checkbox at bounding box center [442, 266] width 8 height 6
checkbox input "true"
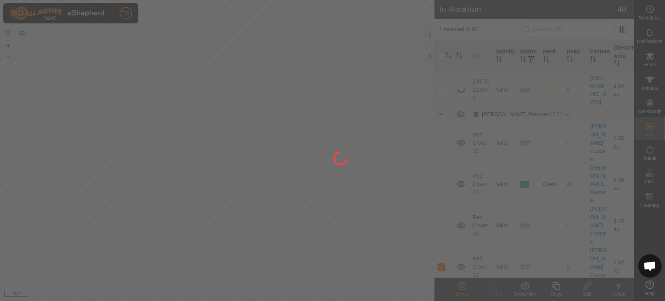
click at [592, 288] on div at bounding box center [332, 150] width 665 height 301
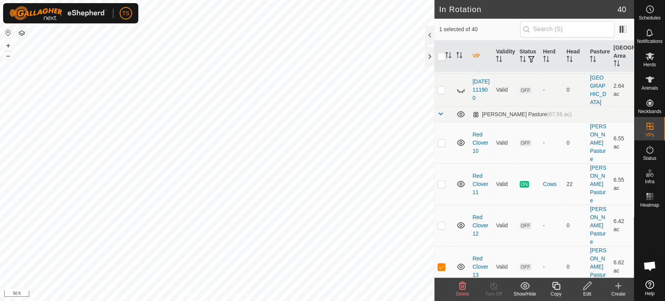
click at [589, 291] on div "Edit" at bounding box center [587, 293] width 31 height 7
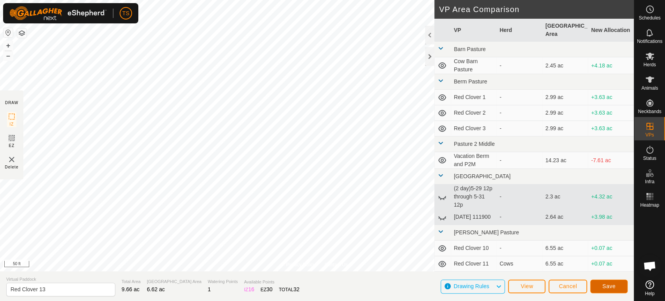
click at [599, 284] on button "Save" at bounding box center [608, 286] width 37 height 14
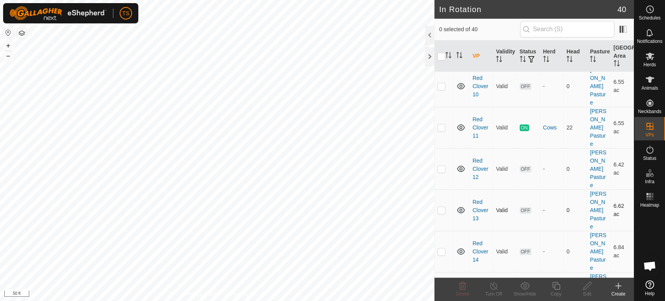
scroll to position [346, 0]
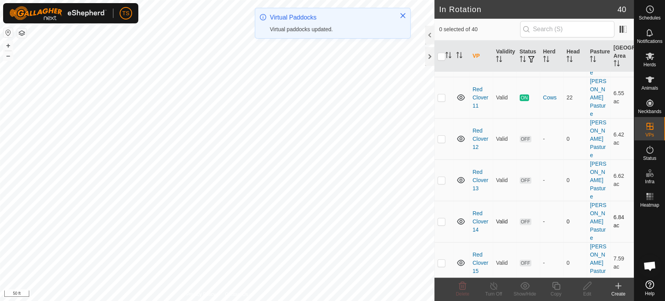
click at [442, 218] on p-checkbox at bounding box center [442, 221] width 8 height 6
checkbox input "true"
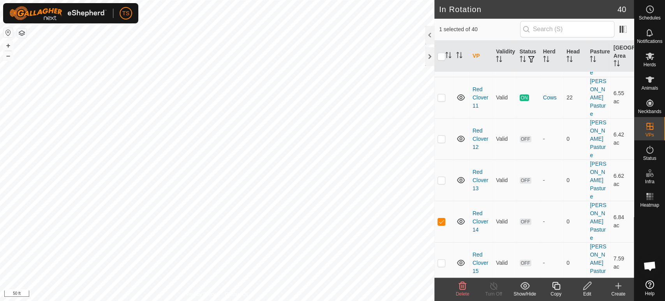
click at [583, 288] on icon at bounding box center [588, 285] width 10 height 9
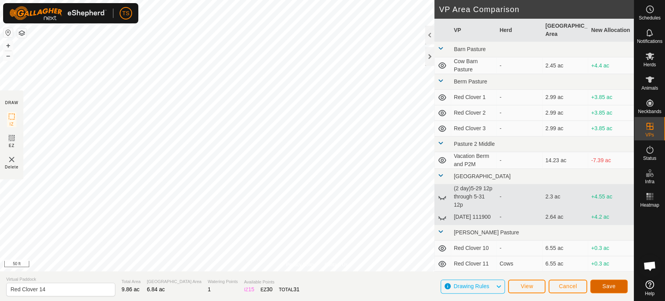
click at [605, 286] on span "Save" at bounding box center [609, 286] width 13 height 6
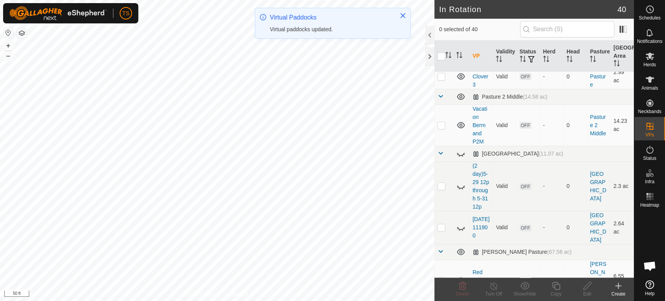
scroll to position [303, 0]
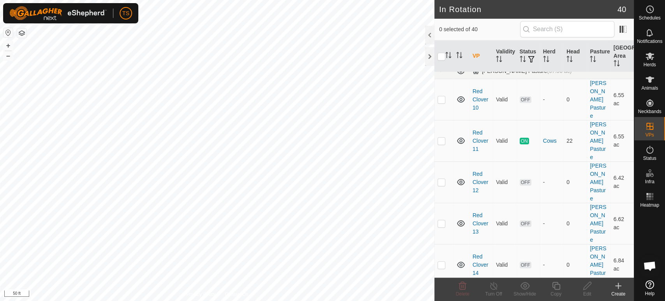
click at [442, 301] on p-checkbox at bounding box center [442, 306] width 8 height 6
checkbox input "true"
click at [588, 287] on icon at bounding box center [588, 285] width 10 height 9
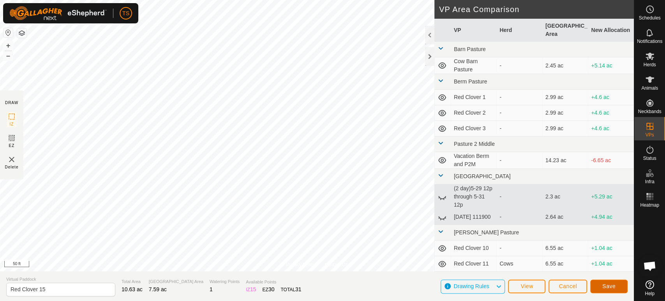
click at [620, 285] on button "Save" at bounding box center [608, 286] width 37 height 14
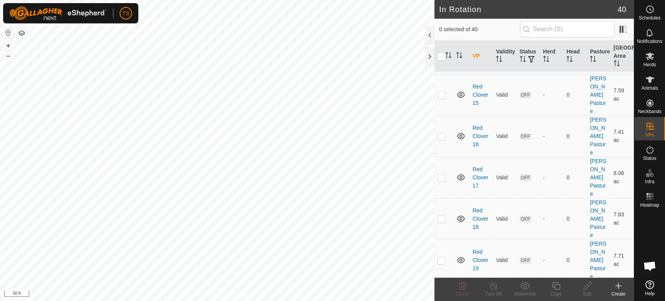
scroll to position [390, 0]
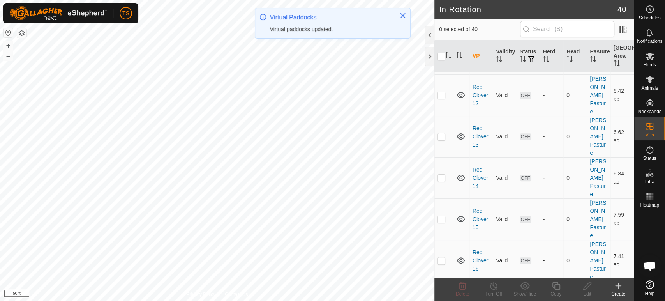
click at [440, 257] on p-checkbox at bounding box center [442, 260] width 8 height 6
checkbox input "true"
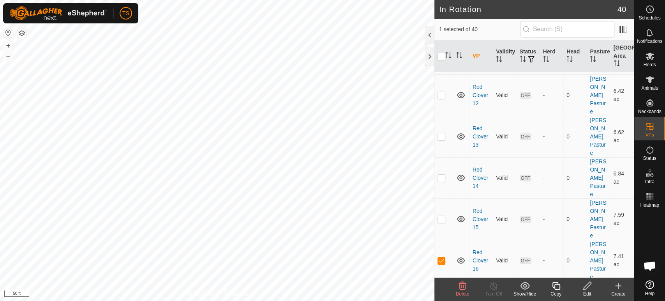
click at [590, 289] on icon at bounding box center [588, 285] width 10 height 9
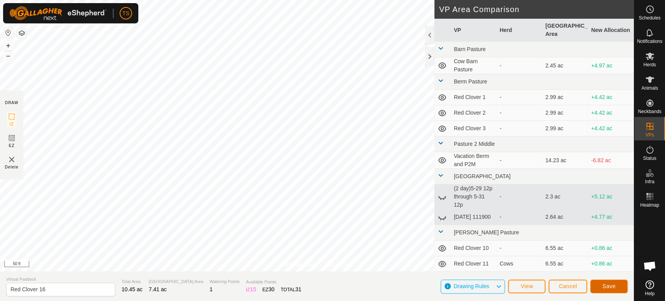
click at [621, 284] on button "Save" at bounding box center [608, 286] width 37 height 14
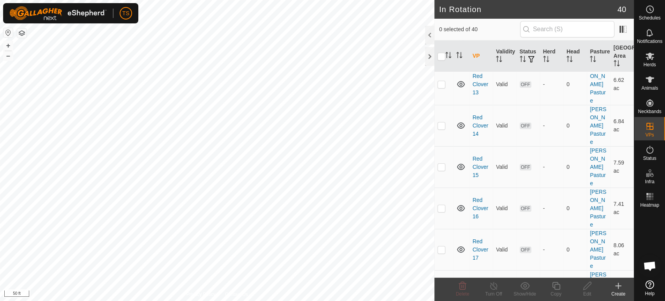
scroll to position [433, 0]
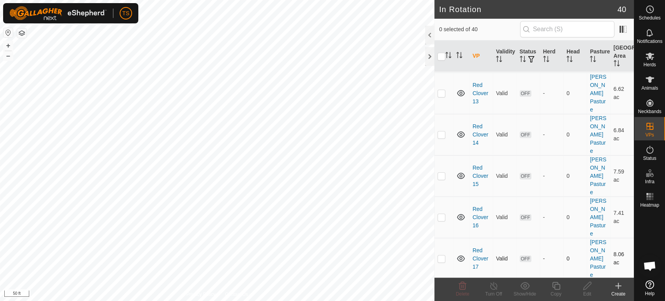
click at [441, 255] on p-checkbox at bounding box center [442, 258] width 8 height 6
checkbox input "true"
click at [586, 286] on icon at bounding box center [588, 285] width 10 height 9
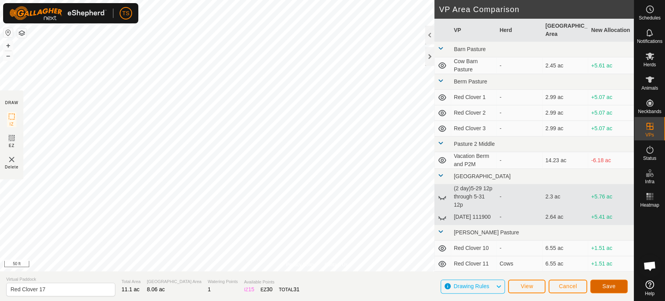
click at [603, 286] on span "Save" at bounding box center [609, 286] width 13 height 6
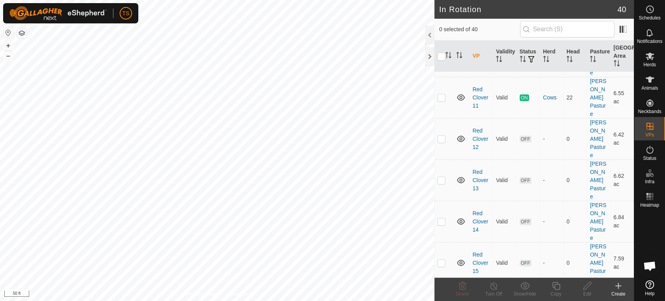
scroll to position [390, 0]
checkbox input "true"
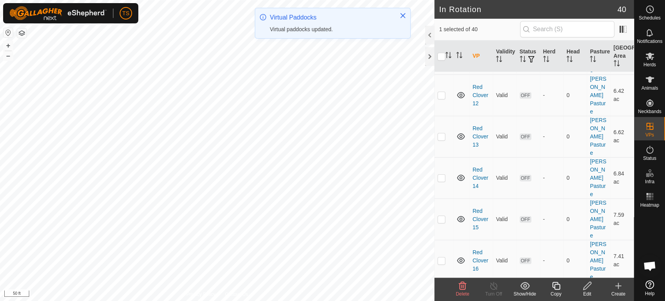
click at [585, 285] on icon at bounding box center [588, 285] width 10 height 9
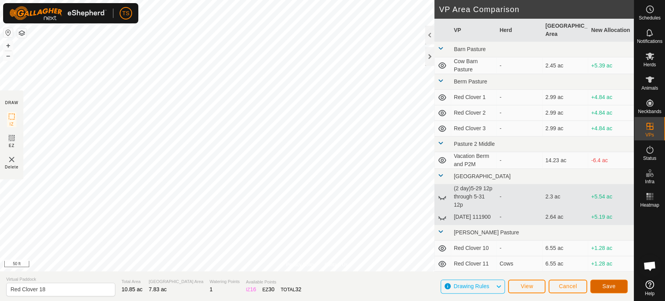
click at [599, 285] on button "Save" at bounding box center [608, 286] width 37 height 14
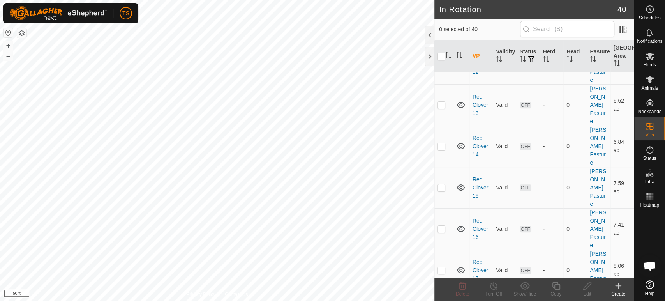
scroll to position [433, 0]
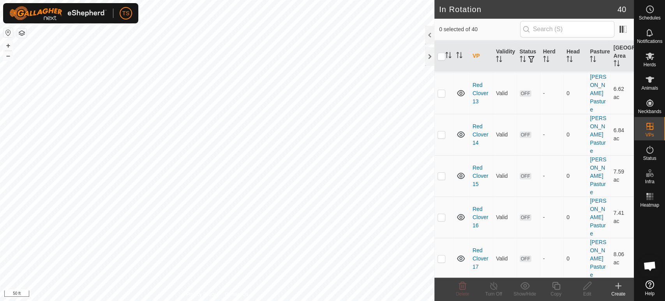
checkbox input "true"
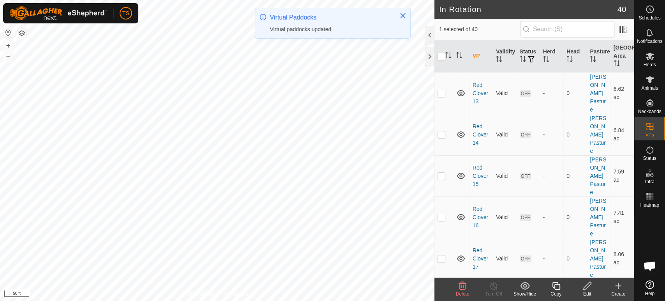
click at [590, 286] on icon at bounding box center [588, 285] width 10 height 9
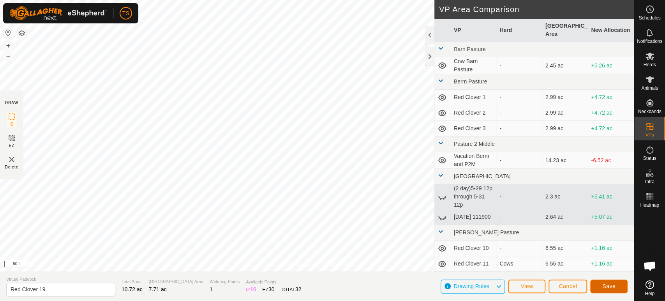
click at [611, 283] on span "Save" at bounding box center [609, 286] width 13 height 6
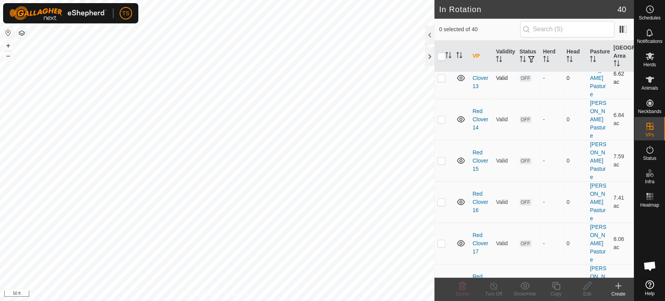
scroll to position [476, 0]
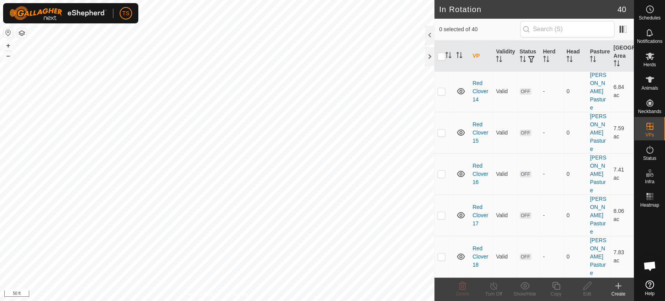
checkbox input "true"
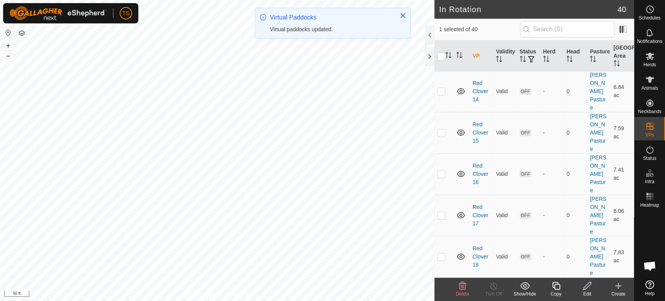
click at [585, 287] on icon at bounding box center [588, 285] width 10 height 9
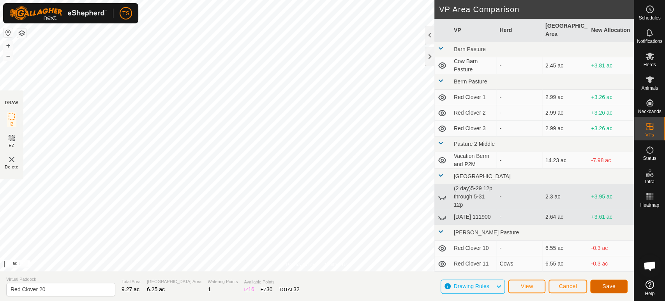
click at [603, 283] on span "Save" at bounding box center [609, 286] width 13 height 6
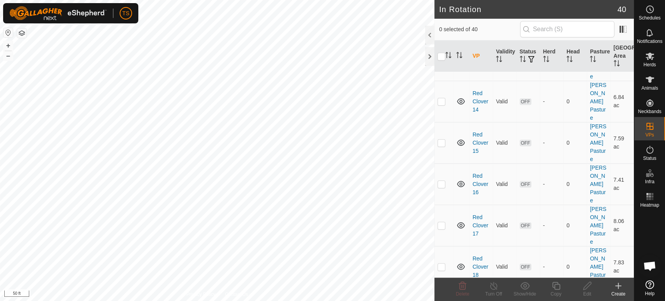
scroll to position [476, 0]
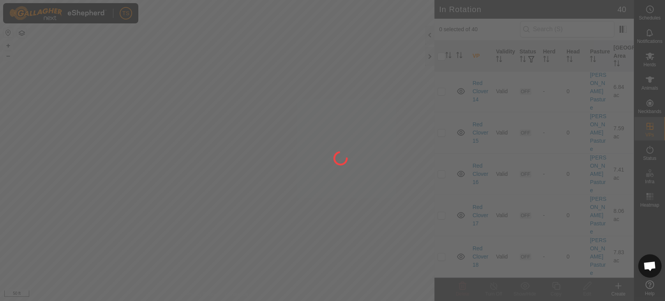
click at [442, 199] on div "TS Schedules Notifications Herds Animals Neckbands VPs Status Infra Heatmap Hel…" at bounding box center [332, 150] width 665 height 301
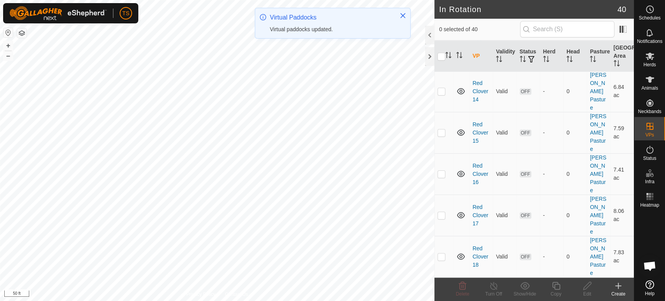
checkbox input "true"
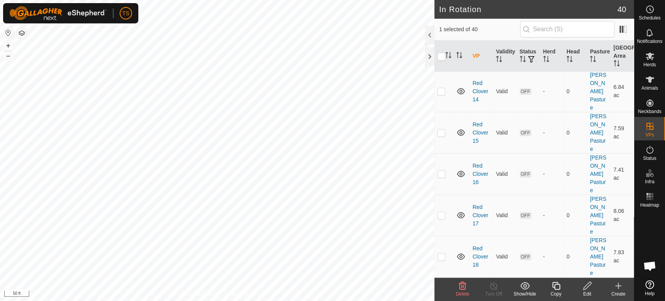
click at [585, 286] on icon at bounding box center [587, 286] width 8 height 8
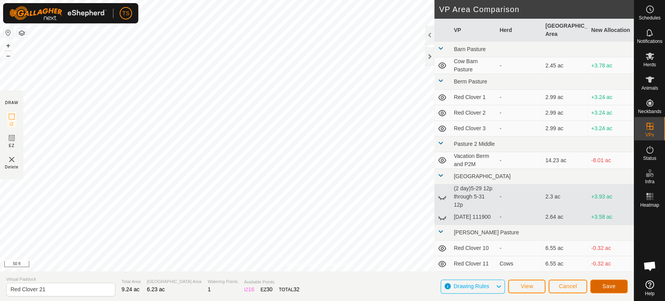
click at [610, 287] on span "Save" at bounding box center [609, 286] width 13 height 6
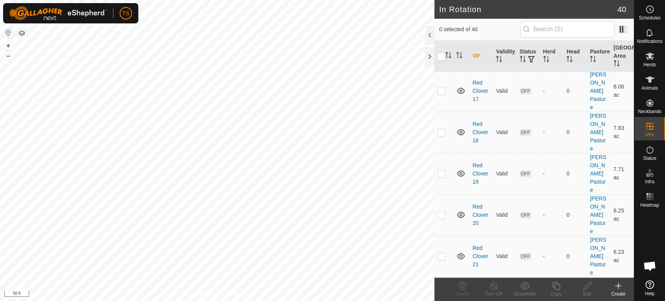
scroll to position [606, 0]
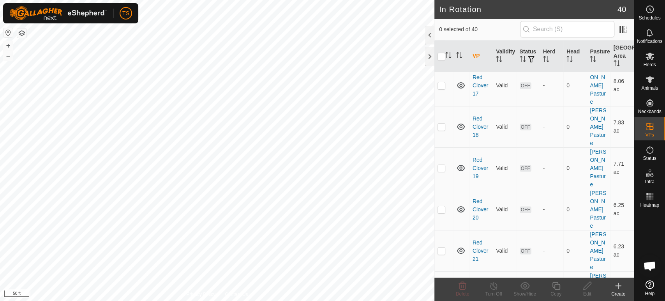
click at [442, 289] on p-checkbox at bounding box center [442, 292] width 8 height 6
checkbox input "true"
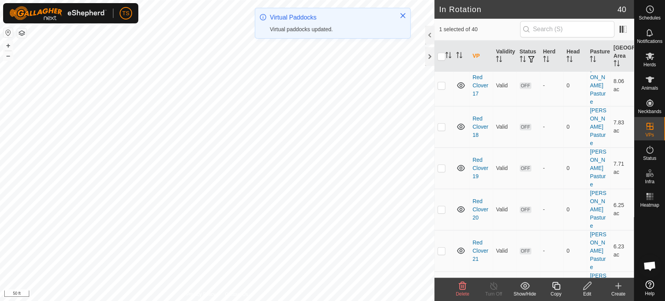
click at [589, 283] on icon at bounding box center [588, 285] width 10 height 9
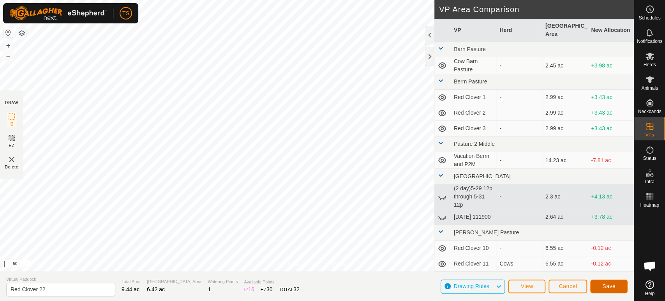
click at [613, 285] on span "Save" at bounding box center [609, 286] width 13 height 6
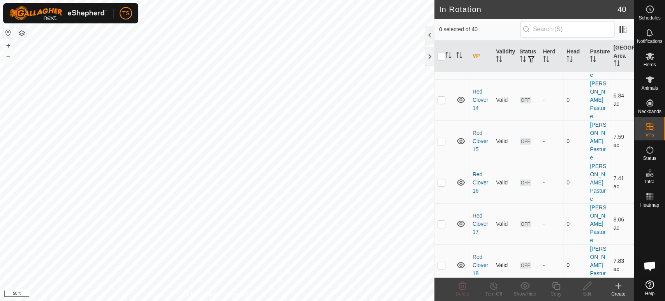
scroll to position [520, 0]
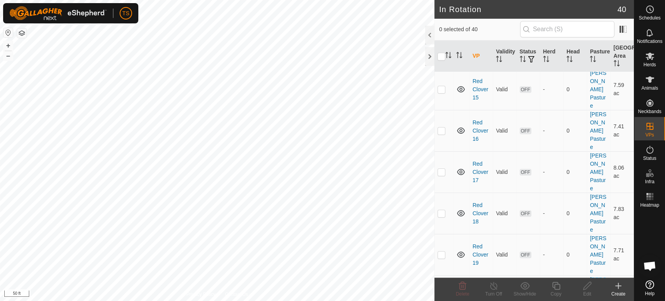
checkbox input "true"
click at [588, 291] on div "Edit" at bounding box center [587, 293] width 31 height 7
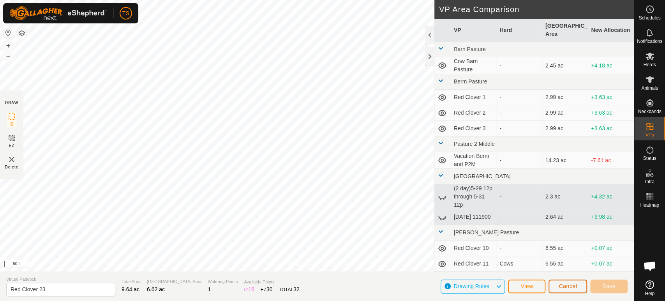
click at [571, 285] on span "Cancel" at bounding box center [568, 286] width 18 height 6
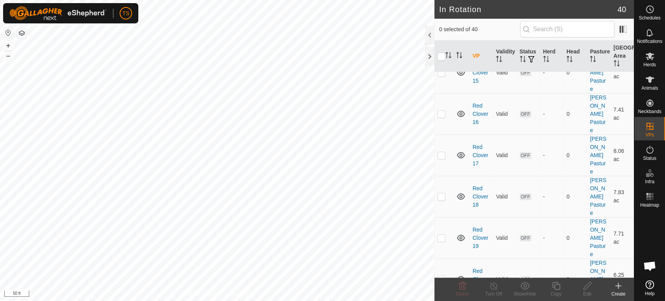
scroll to position [563, 0]
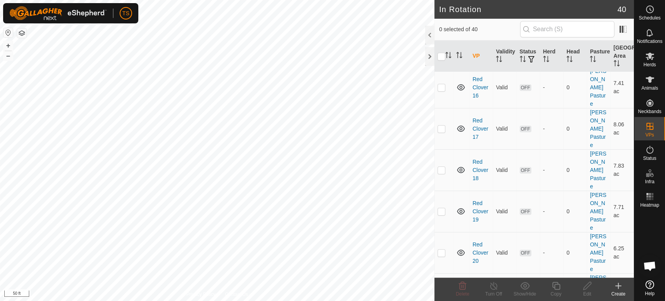
checkbox input "false"
checkbox input "true"
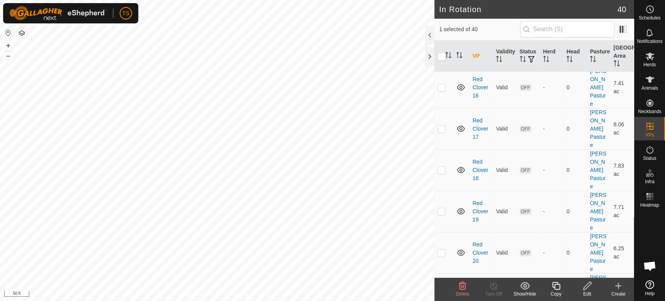
click at [586, 291] on div "Edit" at bounding box center [587, 293] width 31 height 7
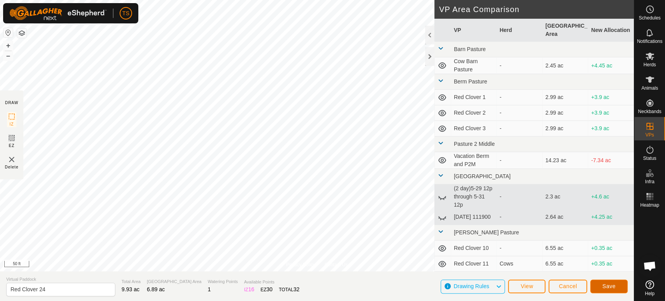
click at [613, 285] on span "Save" at bounding box center [609, 286] width 13 height 6
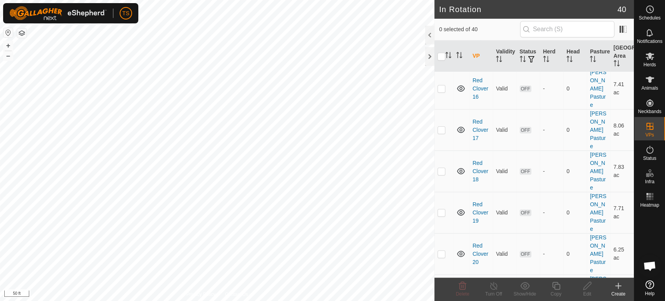
scroll to position [649, 0]
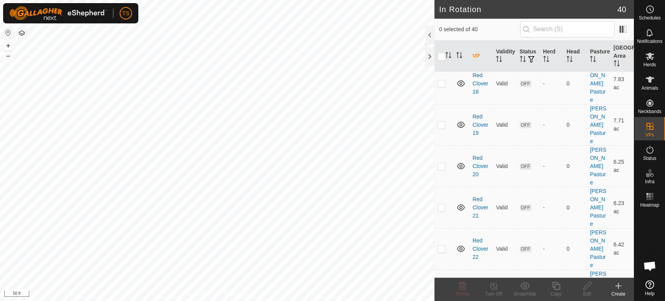
checkbox input "true"
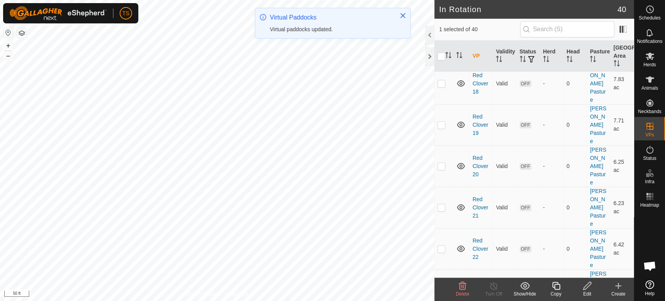
click at [586, 290] on div "Edit" at bounding box center [587, 293] width 31 height 7
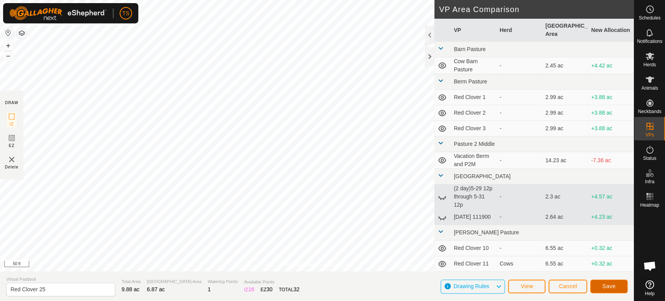
click at [595, 284] on button "Save" at bounding box center [608, 286] width 37 height 14
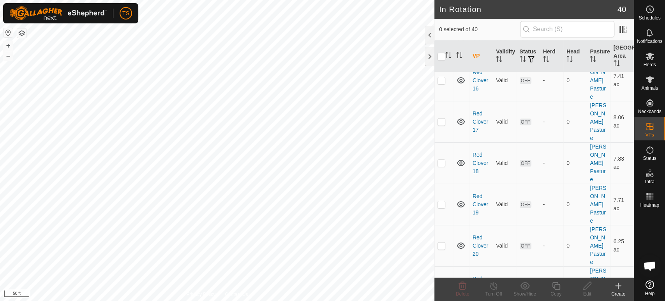
scroll to position [649, 0]
checkbox input "true"
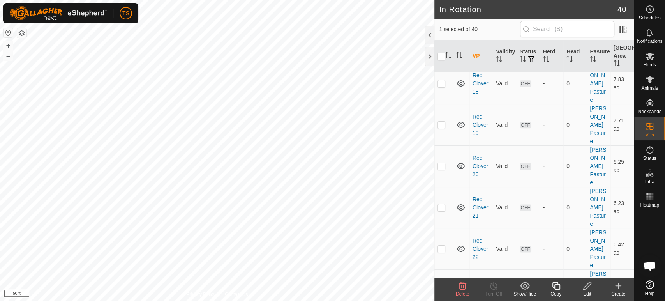
click at [583, 286] on icon at bounding box center [588, 285] width 10 height 9
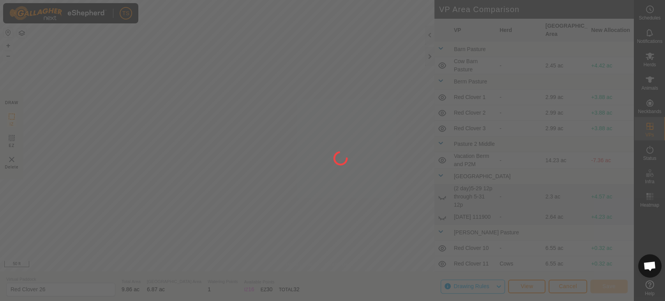
click at [326, 192] on div "TS Schedules Notifications Herds Animals Neckbands VPs Status Infra Heatmap Hel…" at bounding box center [332, 150] width 665 height 301
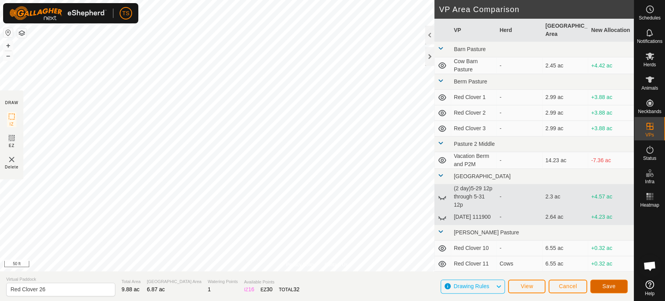
click at [604, 286] on span "Save" at bounding box center [609, 286] width 13 height 6
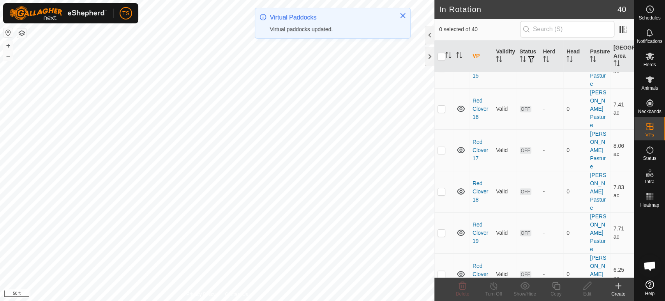
scroll to position [606, 0]
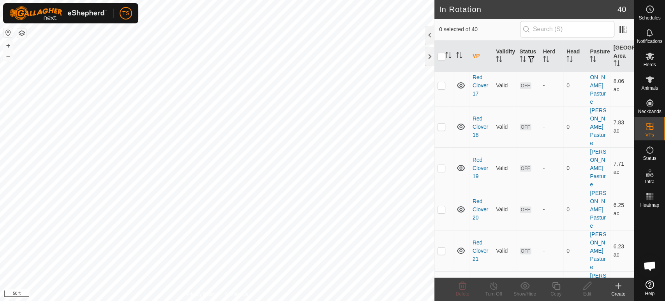
checkbox input "true"
click at [590, 294] on div "Edit" at bounding box center [587, 293] width 31 height 7
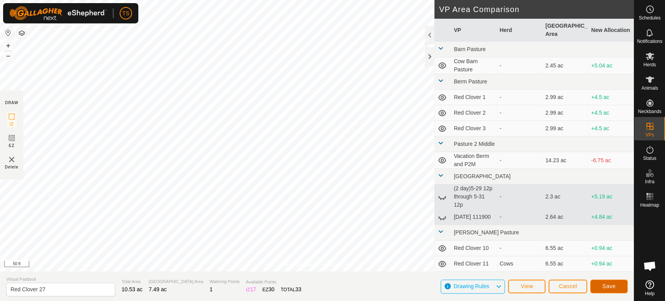
click at [608, 284] on span "Save" at bounding box center [609, 286] width 13 height 6
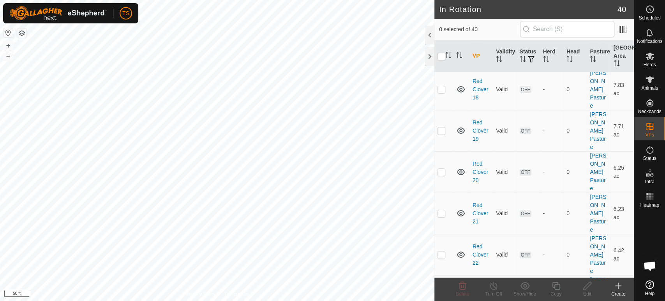
scroll to position [649, 0]
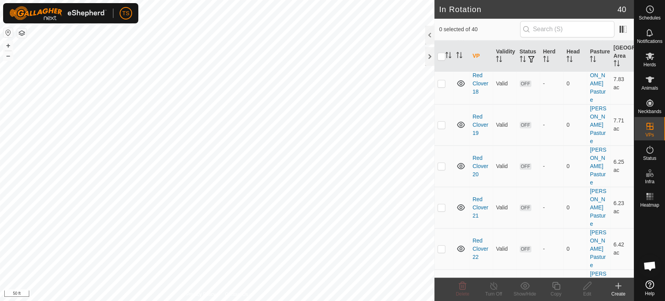
checkbox input "true"
click at [586, 287] on icon at bounding box center [588, 285] width 10 height 9
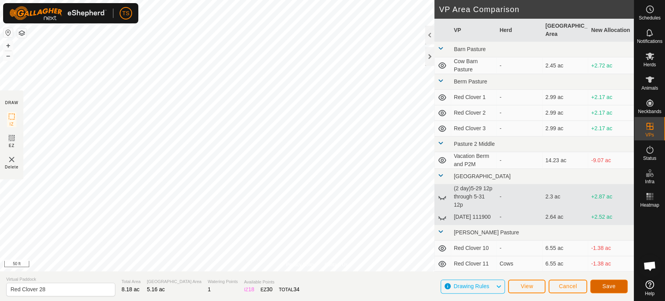
click at [605, 281] on button "Save" at bounding box center [608, 286] width 37 height 14
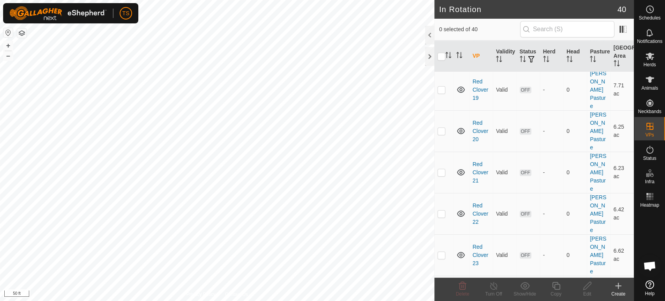
scroll to position [693, 0]
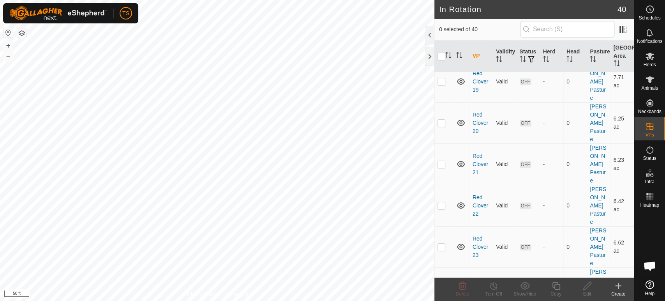
checkbox input "true"
click at [583, 286] on icon at bounding box center [588, 285] width 10 height 9
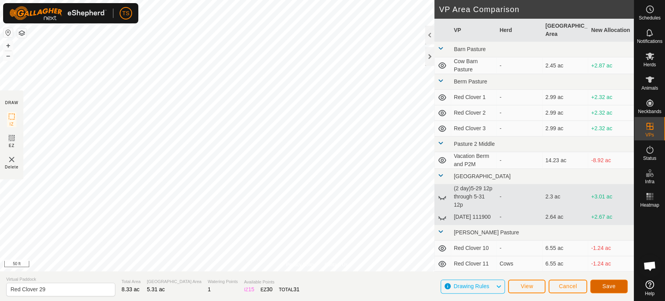
click at [616, 290] on button "Save" at bounding box center [608, 286] width 37 height 14
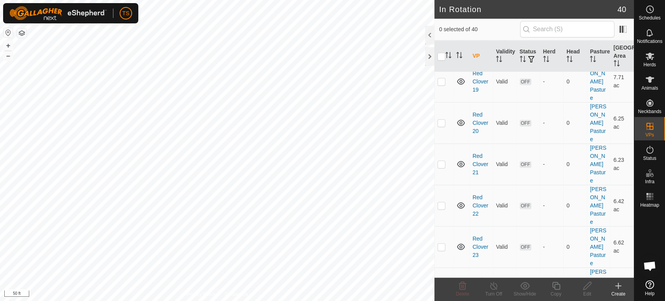
scroll to position [736, 0]
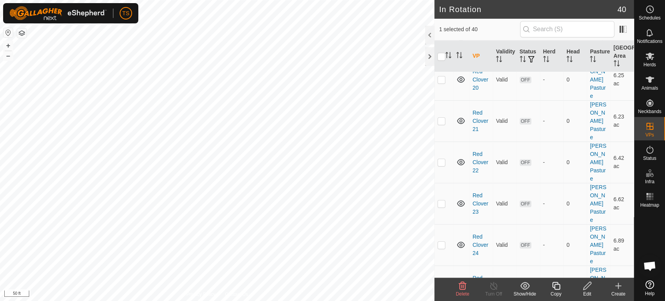
checkbox input "false"
checkbox input "true"
click at [584, 287] on icon at bounding box center [587, 286] width 8 height 8
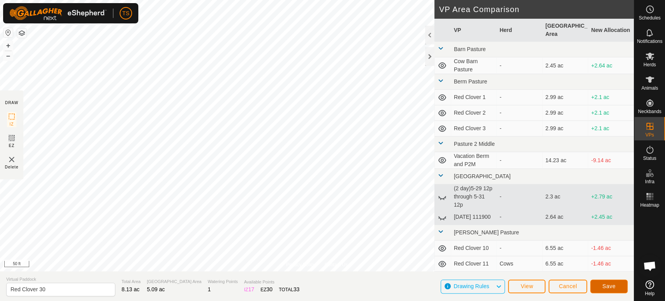
click at [608, 284] on span "Save" at bounding box center [609, 286] width 13 height 6
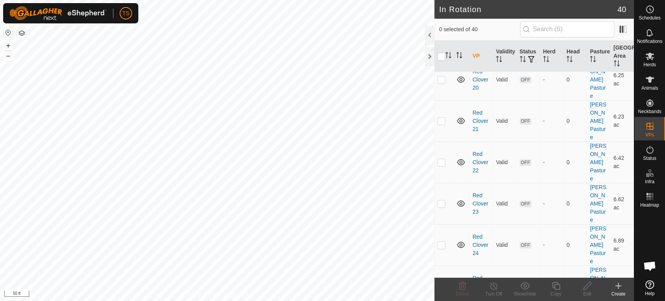
scroll to position [780, 0]
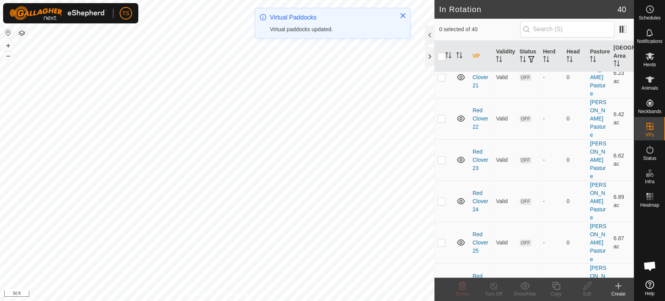
checkbox input "true"
click at [589, 289] on icon at bounding box center [588, 285] width 10 height 9
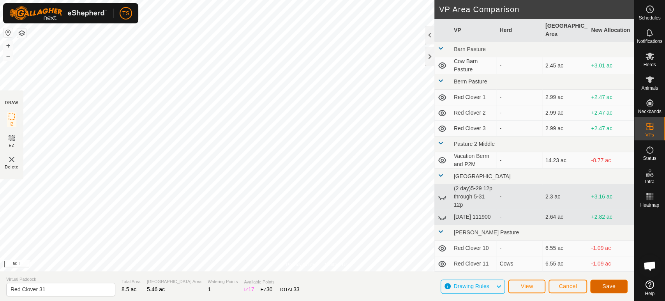
click at [607, 283] on span "Save" at bounding box center [609, 286] width 13 height 6
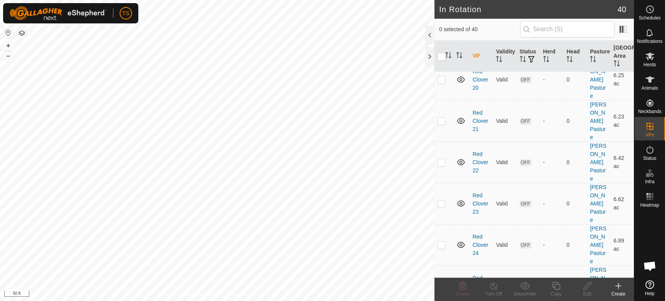
scroll to position [780, 0]
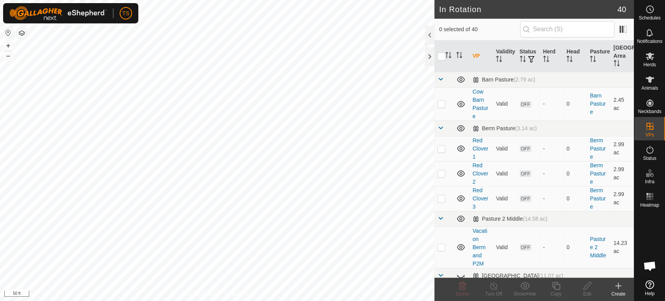
scroll to position [780, 0]
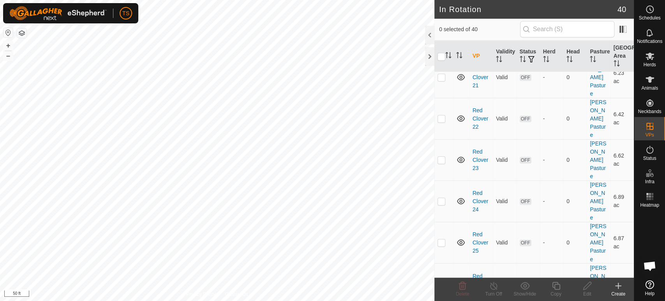
checkbox input "true"
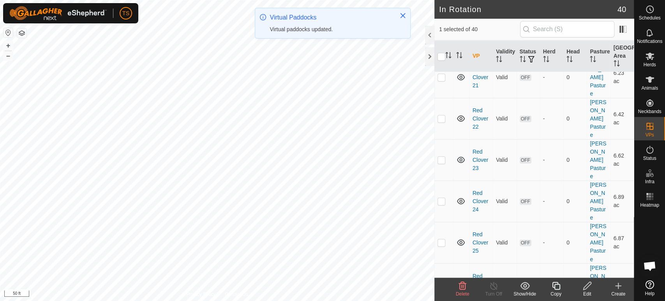
click at [587, 291] on div "Edit" at bounding box center [587, 293] width 31 height 7
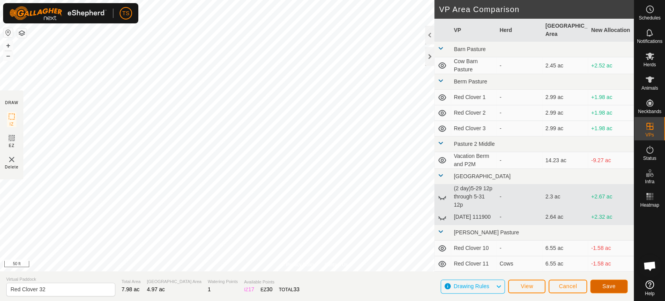
click at [597, 280] on button "Save" at bounding box center [608, 286] width 37 height 14
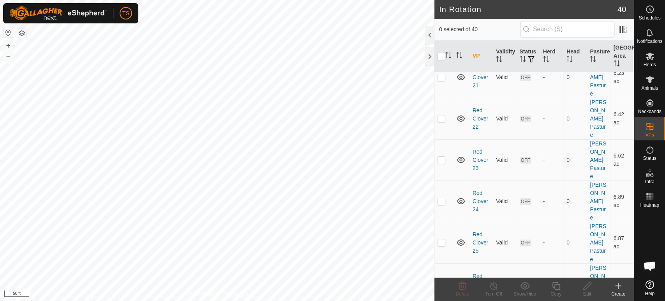
scroll to position [823, 0]
checkbox input "true"
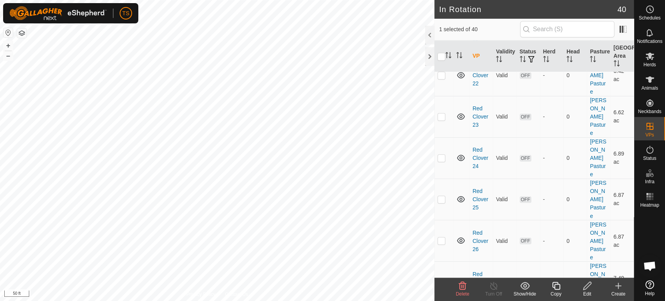
click at [584, 287] on icon at bounding box center [587, 286] width 8 height 8
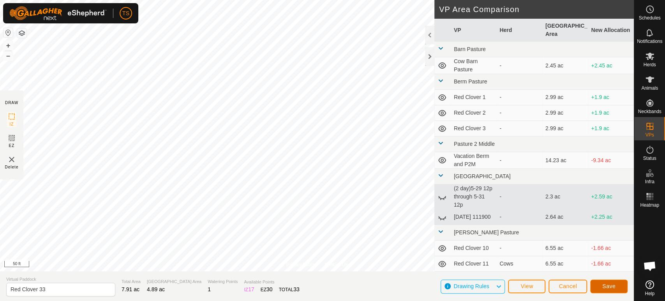
click at [611, 288] on span "Save" at bounding box center [609, 286] width 13 height 6
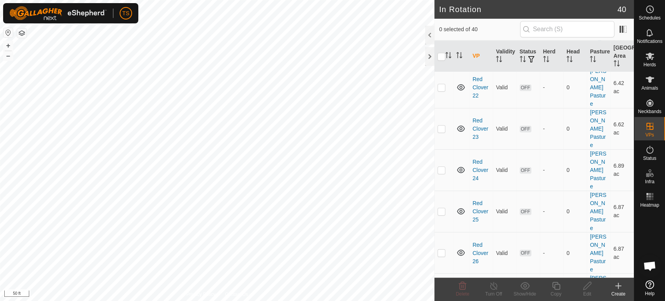
scroll to position [823, 0]
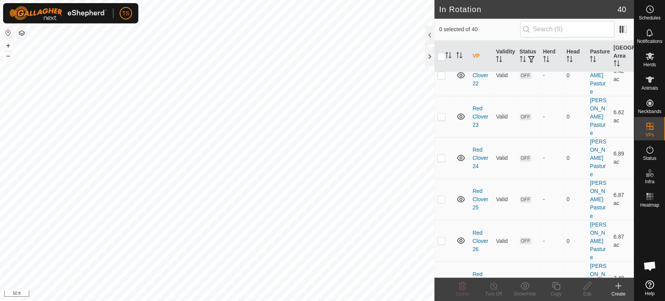
checkbox input "false"
checkbox input "true"
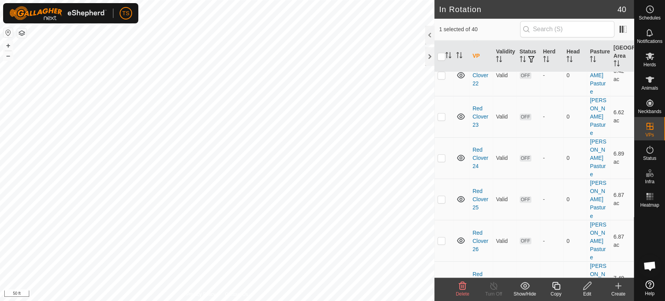
click at [586, 290] on icon at bounding box center [588, 285] width 10 height 9
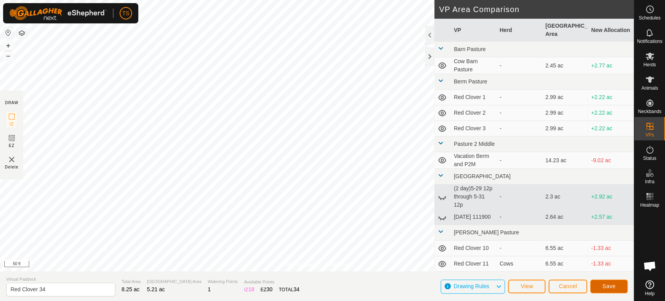
click at [600, 281] on button "Save" at bounding box center [608, 286] width 37 height 14
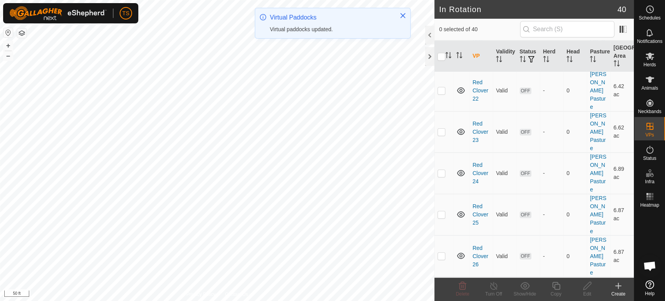
scroll to position [823, 0]
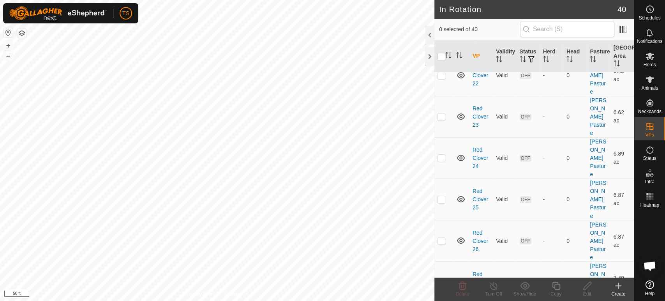
checkbox input "true"
click at [592, 290] on icon at bounding box center [588, 285] width 10 height 9
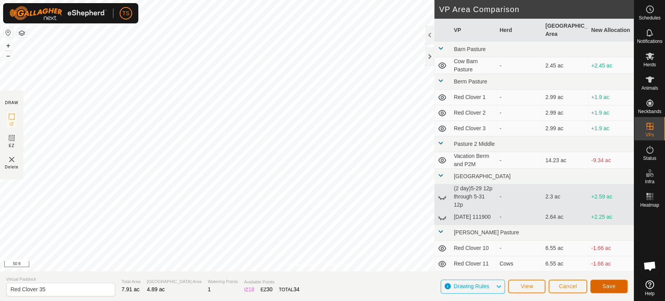
click at [612, 289] on span "Save" at bounding box center [609, 286] width 13 height 6
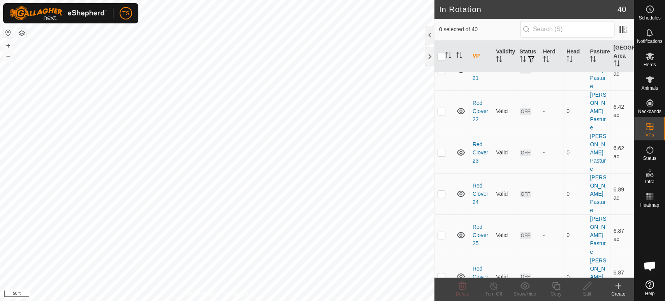
scroll to position [909, 0]
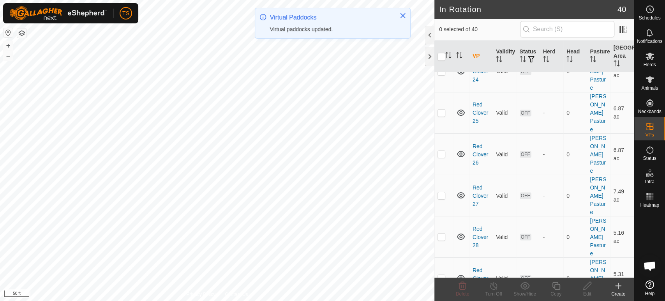
checkbox input "false"
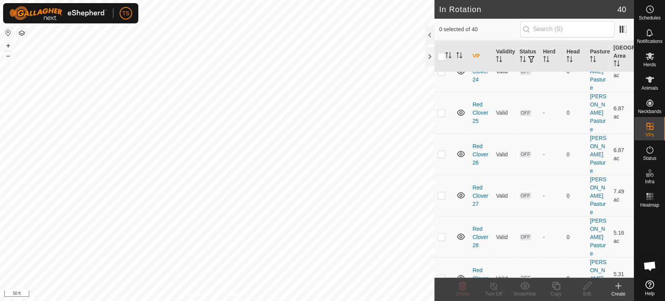
checkbox input "true"
click at [590, 291] on div "Edit" at bounding box center [587, 293] width 31 height 7
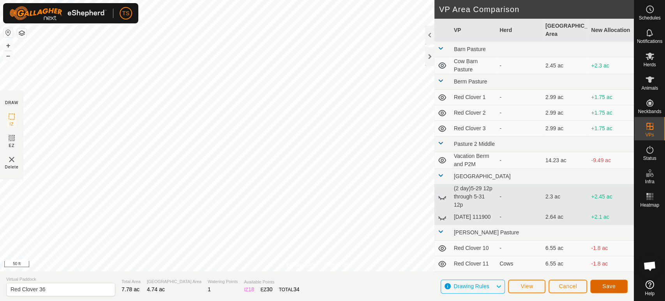
click at [611, 288] on span "Save" at bounding box center [609, 286] width 13 height 6
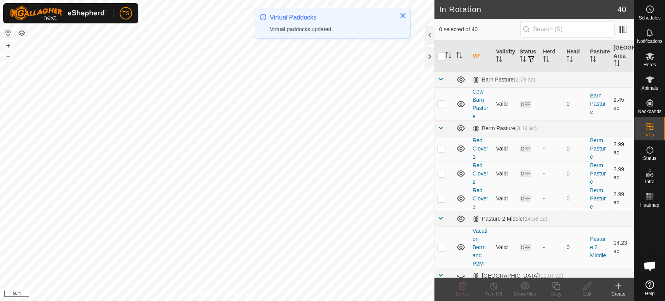
click at [439, 149] on p-checkbox at bounding box center [442, 148] width 8 height 6
checkbox input "true"
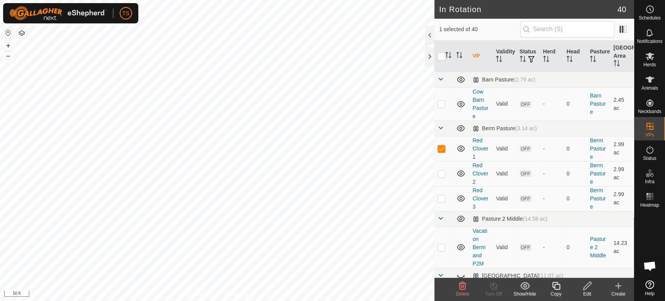
click at [586, 292] on div "Edit" at bounding box center [587, 293] width 31 height 7
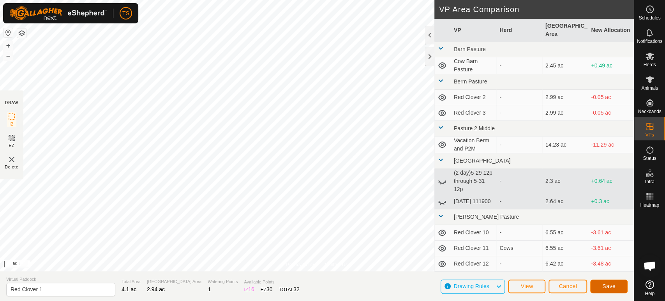
click at [617, 285] on button "Save" at bounding box center [608, 286] width 37 height 14
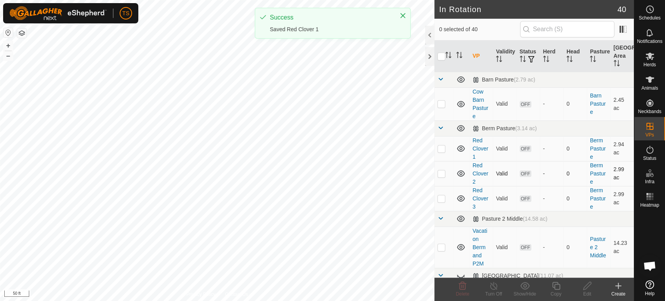
click at [440, 176] on p-checkbox at bounding box center [442, 173] width 8 height 6
checkbox input "true"
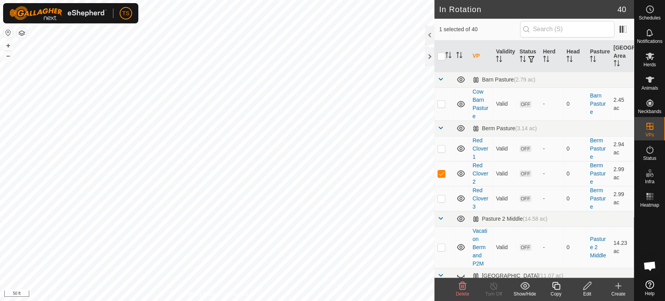
click at [590, 291] on div "Edit" at bounding box center [587, 293] width 31 height 7
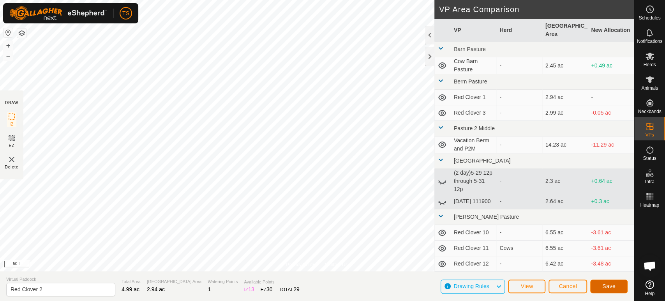
click at [601, 285] on button "Save" at bounding box center [608, 286] width 37 height 14
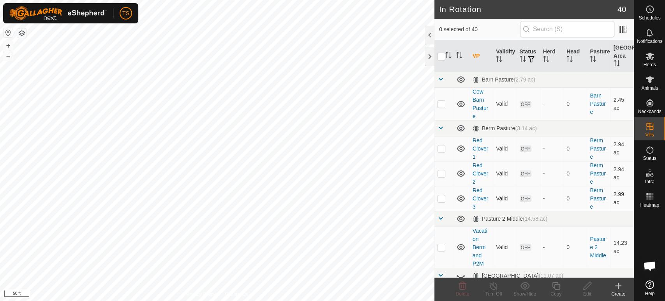
click at [442, 202] on td at bounding box center [444, 198] width 19 height 25
checkbox input "true"
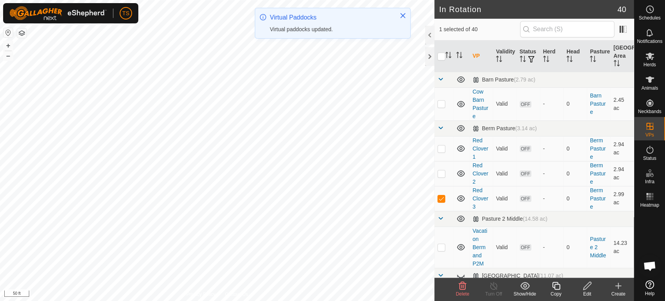
click at [589, 290] on icon at bounding box center [588, 285] width 10 height 9
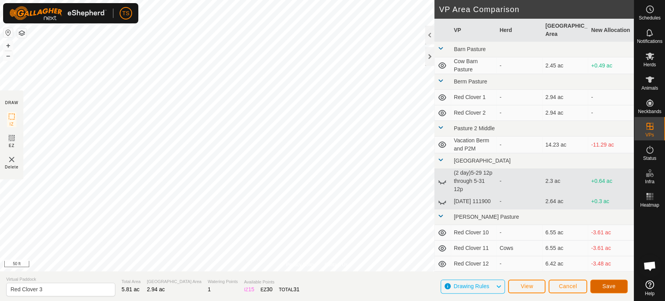
click at [606, 288] on span "Save" at bounding box center [609, 286] width 13 height 6
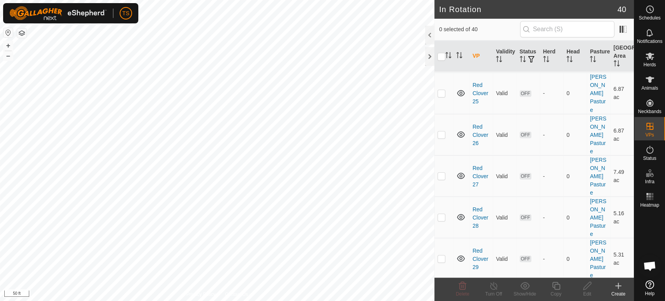
scroll to position [933, 0]
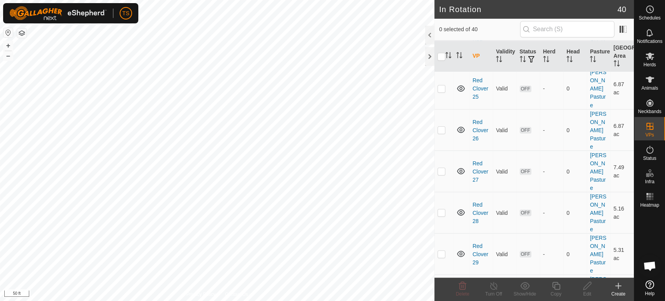
checkbox input "true"
click at [587, 288] on icon at bounding box center [588, 285] width 10 height 9
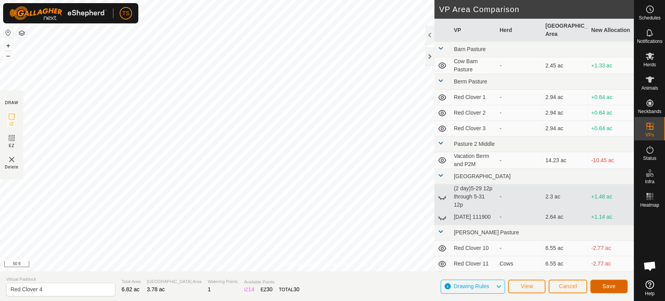
click at [608, 286] on span "Save" at bounding box center [609, 286] width 13 height 6
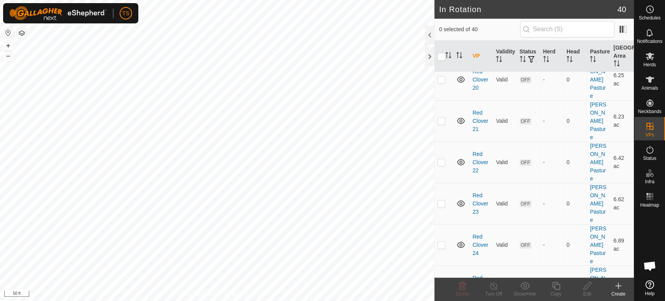
scroll to position [933, 0]
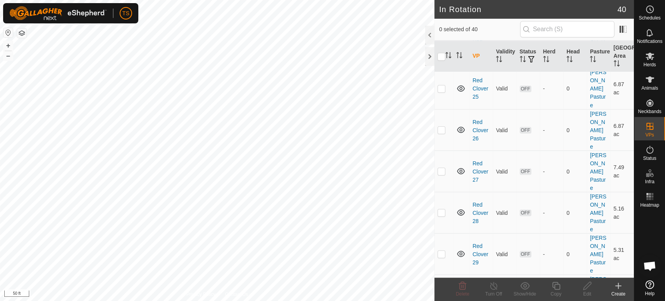
checkbox input "true"
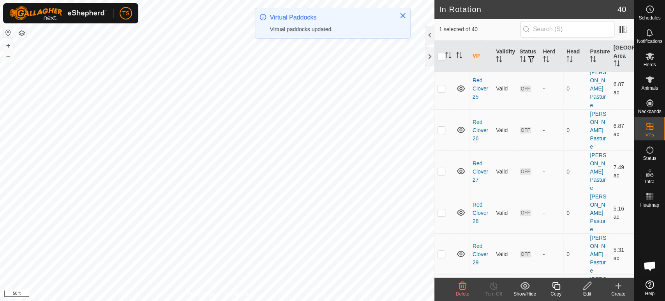
click at [589, 292] on div "Edit" at bounding box center [587, 293] width 31 height 7
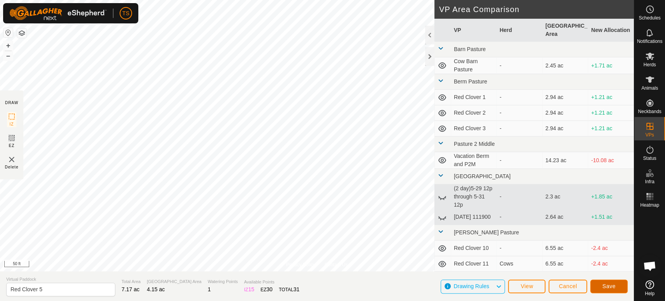
click at [614, 287] on span "Save" at bounding box center [609, 286] width 13 height 6
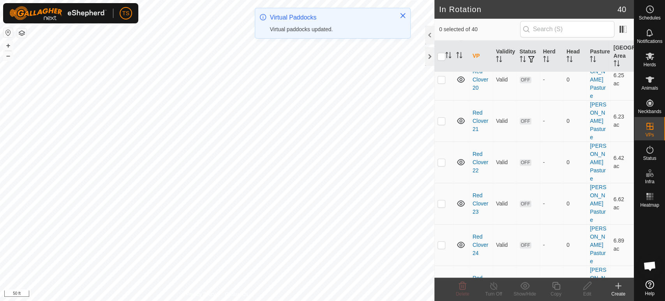
scroll to position [933, 0]
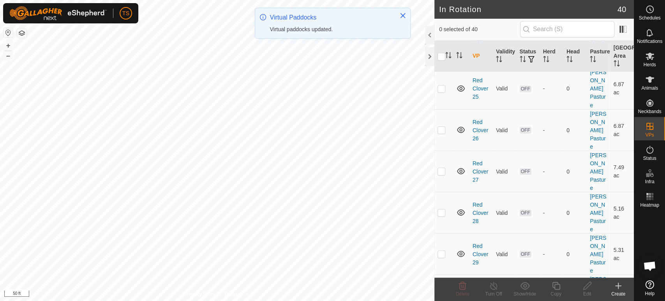
checkbox input "true"
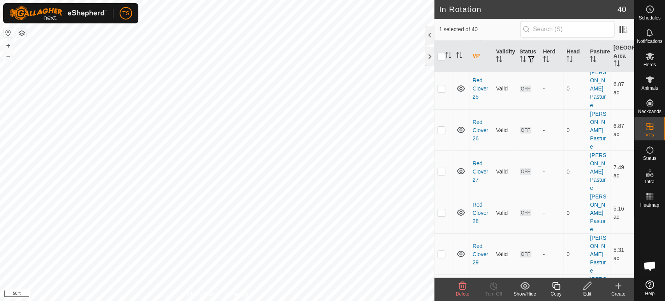
click at [591, 290] on div "Edit" at bounding box center [587, 293] width 31 height 7
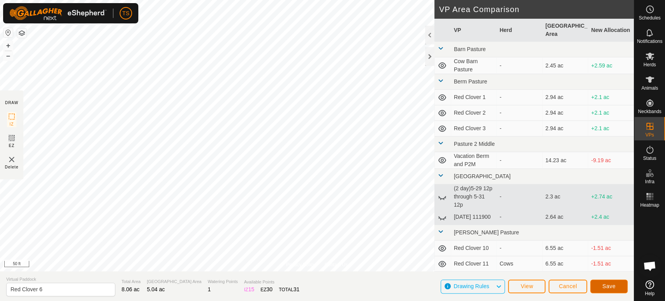
click at [602, 286] on button "Save" at bounding box center [608, 286] width 37 height 14
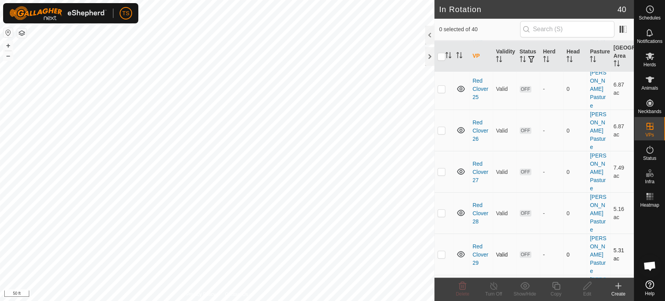
scroll to position [933, 0]
checkbox input "true"
click at [585, 285] on icon at bounding box center [588, 285] width 10 height 9
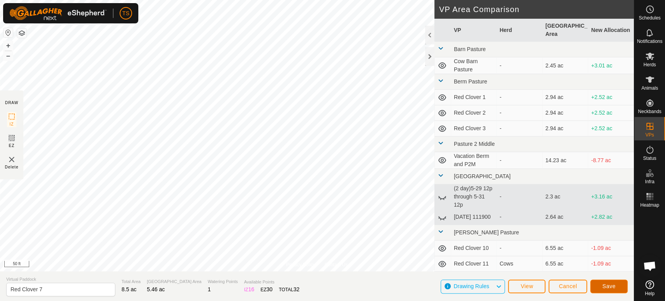
click at [593, 286] on button "Save" at bounding box center [608, 286] width 37 height 14
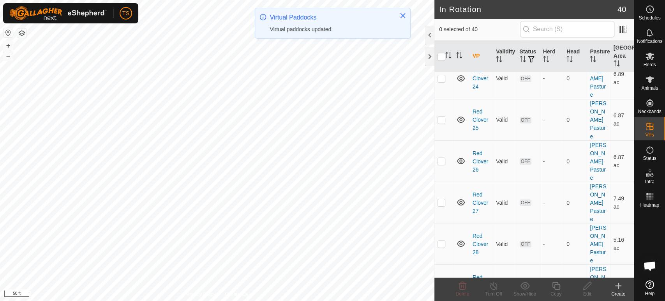
scroll to position [933, 0]
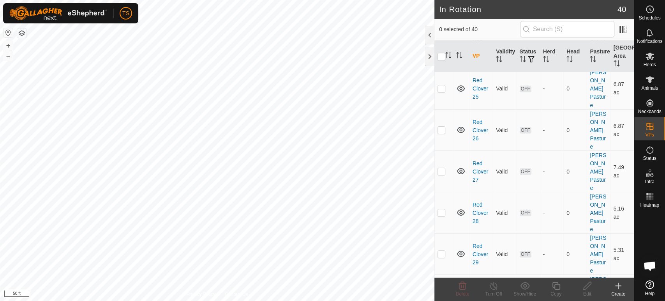
checkbox input "true"
click at [586, 285] on icon at bounding box center [587, 286] width 8 height 8
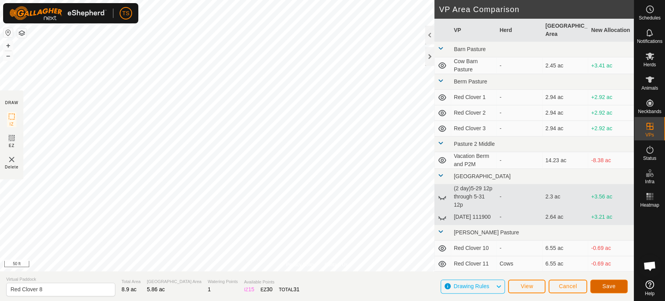
click at [599, 282] on button "Save" at bounding box center [608, 286] width 37 height 14
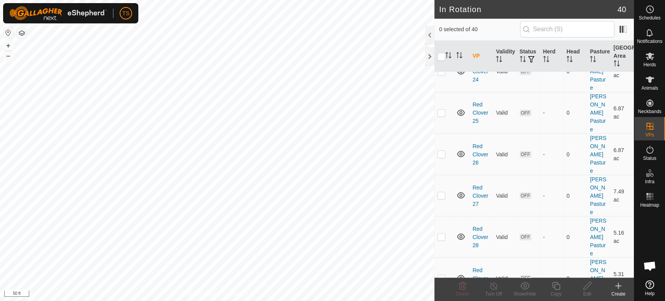
scroll to position [933, 0]
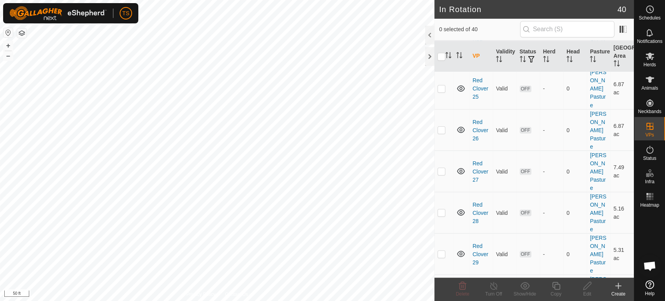
checkbox input "true"
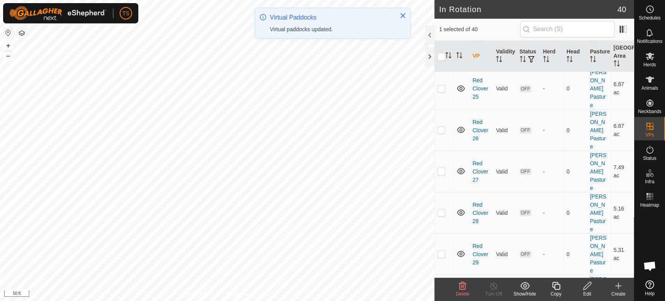
click at [587, 289] on icon at bounding box center [588, 285] width 10 height 9
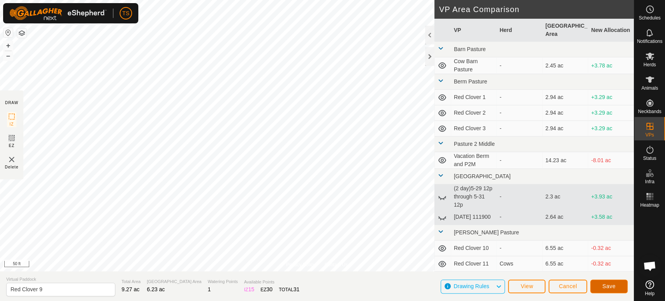
click at [619, 288] on button "Save" at bounding box center [608, 286] width 37 height 14
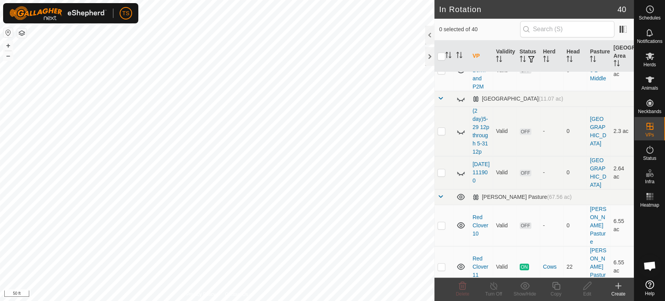
scroll to position [260, 0]
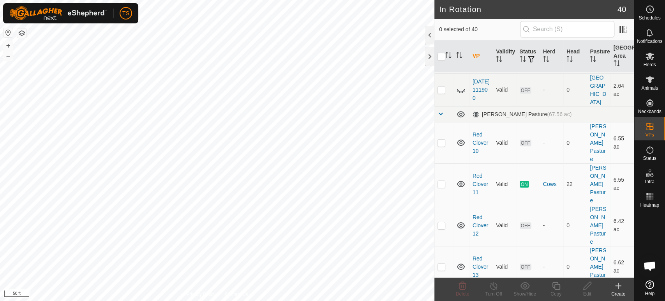
click at [442, 140] on p-checkbox at bounding box center [442, 143] width 8 height 6
checkbox input "true"
click at [590, 289] on icon at bounding box center [588, 285] width 10 height 9
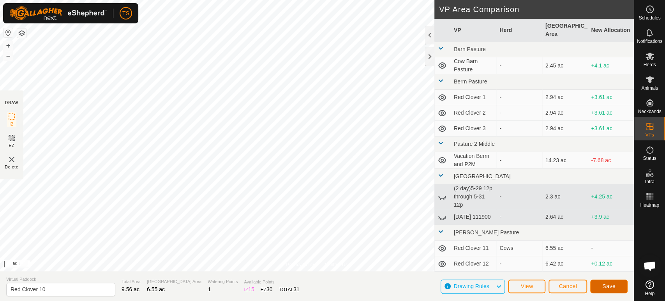
click at [600, 290] on button "Save" at bounding box center [608, 286] width 37 height 14
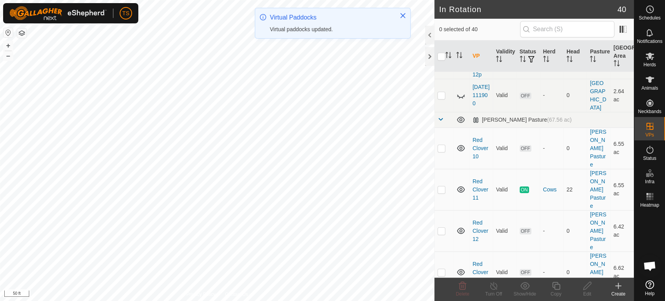
scroll to position [260, 0]
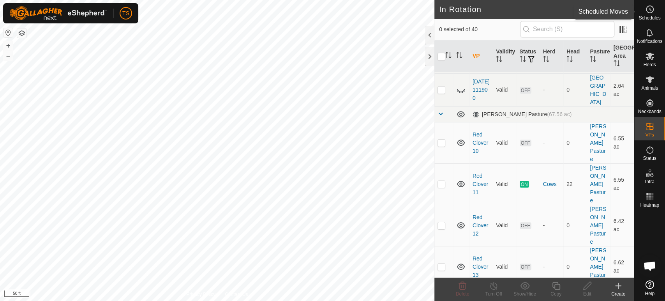
click at [651, 19] on span "Schedules" at bounding box center [650, 18] width 22 height 5
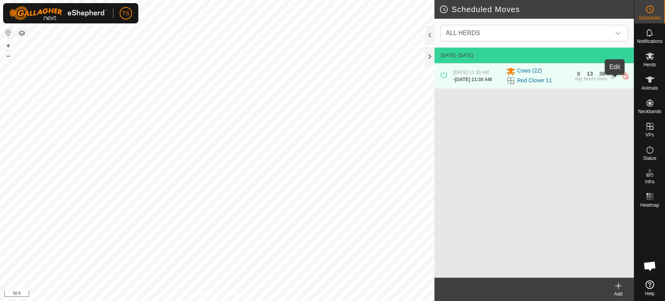
click at [613, 77] on icon at bounding box center [615, 76] width 6 height 8
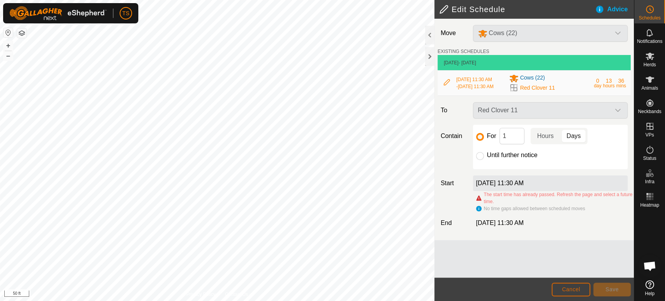
click at [580, 290] on button "Cancel" at bounding box center [571, 290] width 39 height 14
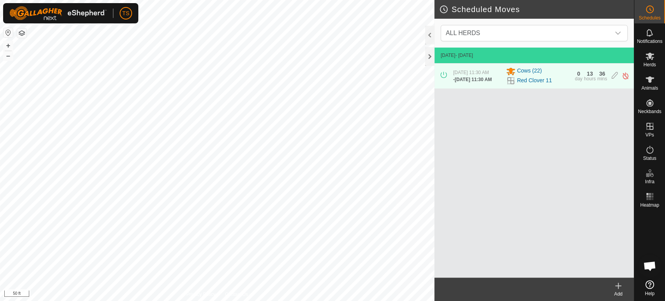
click at [617, 289] on icon at bounding box center [618, 285] width 9 height 9
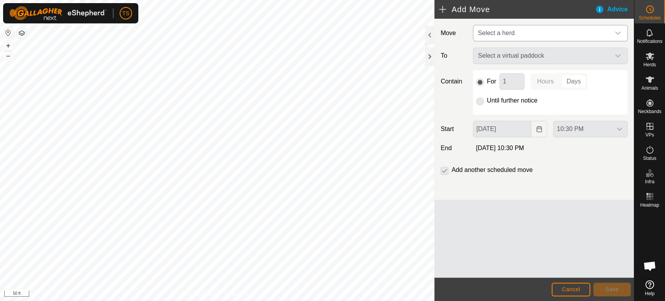
click at [528, 41] on span "Select a herd" at bounding box center [542, 33] width 135 height 16
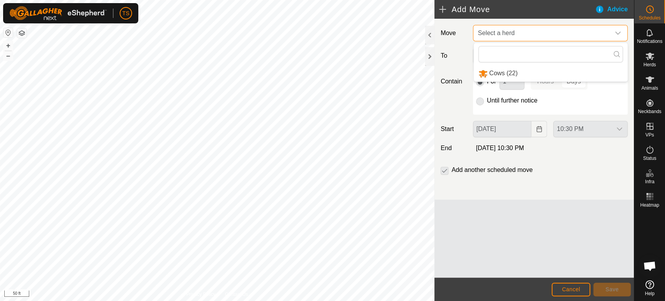
click at [602, 35] on span "Select a herd" at bounding box center [542, 33] width 135 height 16
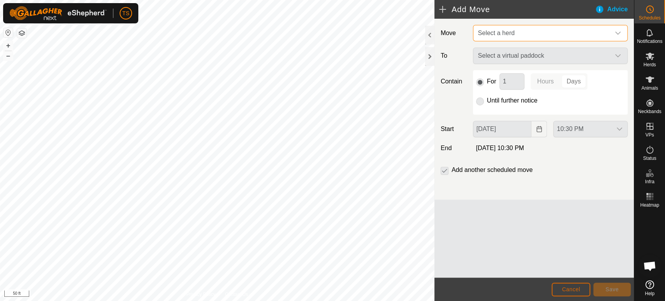
click at [579, 288] on span "Cancel" at bounding box center [571, 289] width 18 height 6
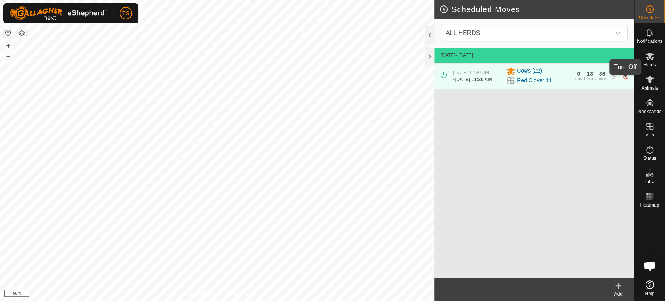
click at [625, 80] on img at bounding box center [625, 76] width 7 height 8
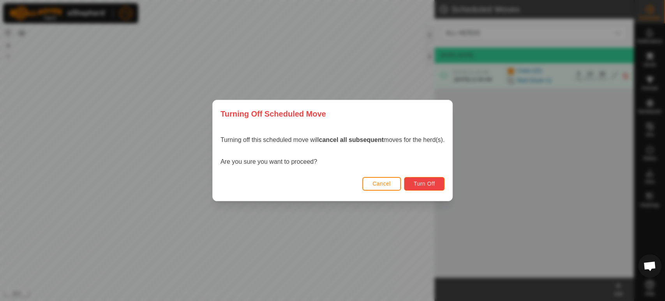
click at [440, 184] on button "Turn Off" at bounding box center [424, 184] width 41 height 14
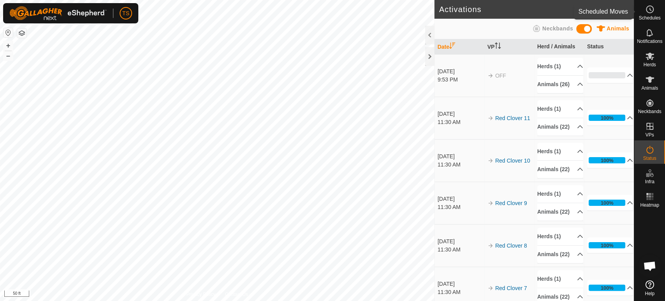
click at [656, 16] on span "Schedules" at bounding box center [650, 18] width 22 height 5
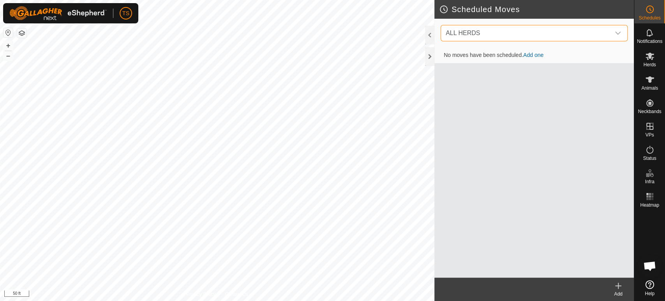
click at [536, 37] on span "ALL HERDS" at bounding box center [527, 33] width 168 height 16
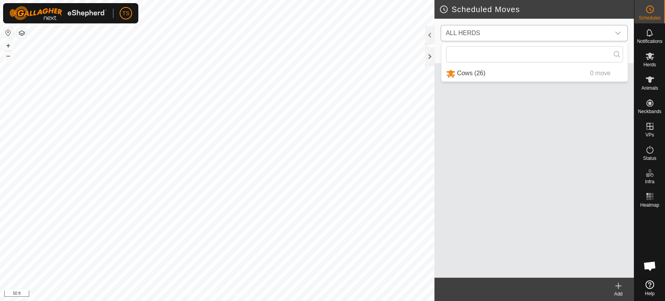
click at [524, 79] on li "Cows (26) 0 move" at bounding box center [535, 73] width 186 height 16
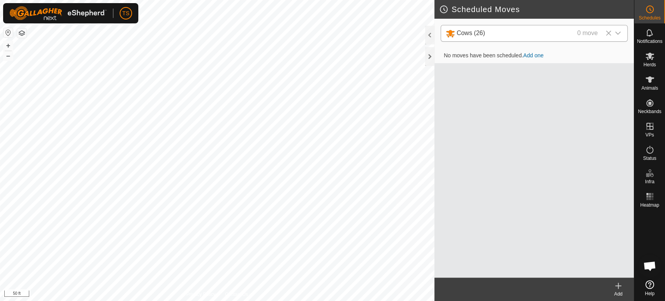
click at [539, 55] on link "Add one" at bounding box center [533, 55] width 20 height 6
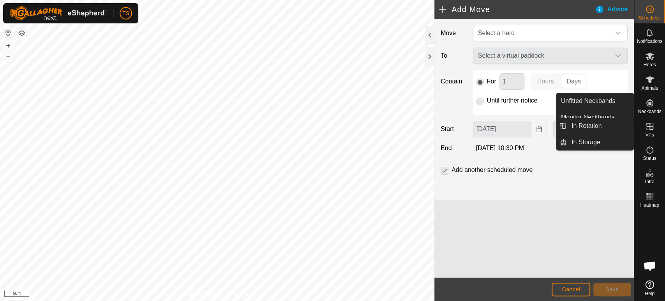
click at [654, 133] on span "VPs" at bounding box center [649, 135] width 9 height 5
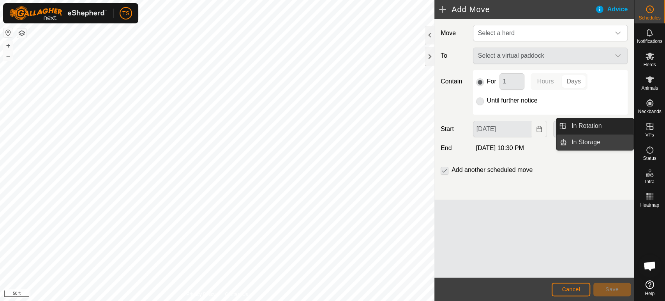
click at [602, 144] on link "In Storage" at bounding box center [600, 142] width 67 height 16
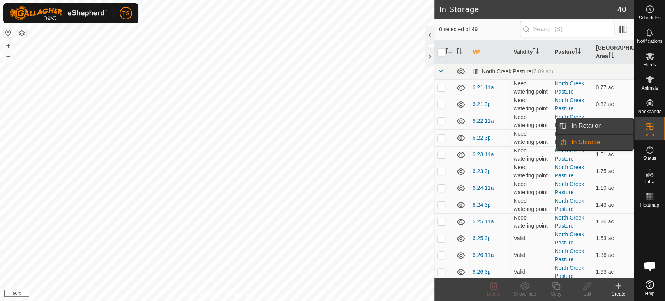
click at [597, 132] on link "In Rotation" at bounding box center [600, 126] width 67 height 16
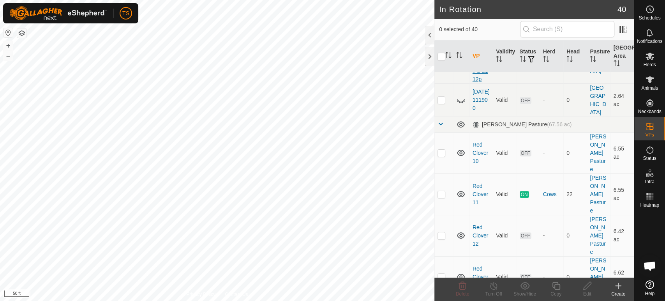
scroll to position [260, 0]
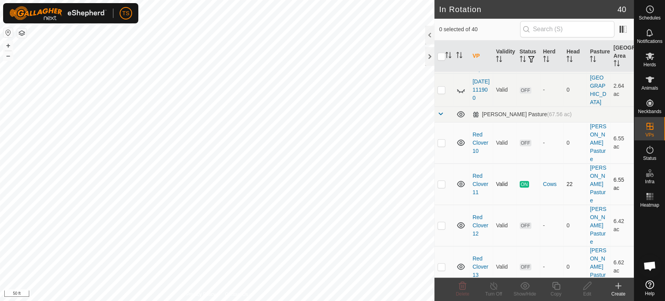
click at [440, 181] on p-checkbox at bounding box center [442, 184] width 8 height 6
checkbox input "true"
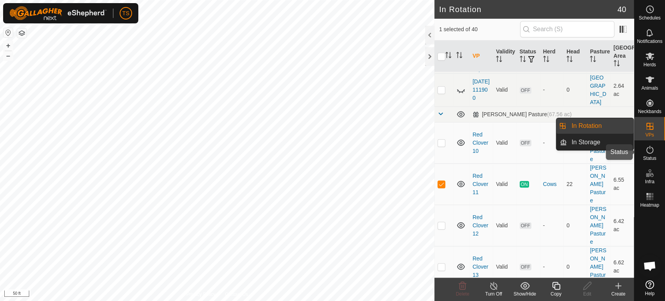
drag, startPoint x: 656, startPoint y: 149, endPoint x: 648, endPoint y: 147, distance: 8.3
click at [656, 149] on es-activation-svg-icon at bounding box center [650, 149] width 14 height 12
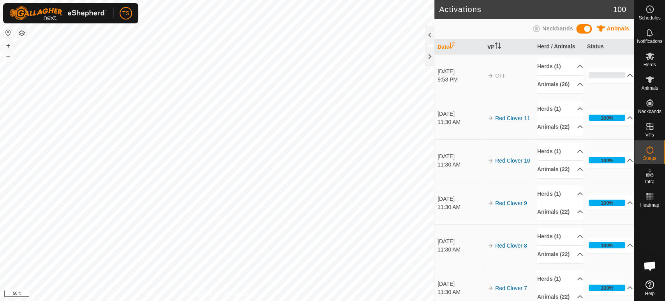
click at [624, 76] on p-accordion-header "0%" at bounding box center [610, 75] width 46 height 16
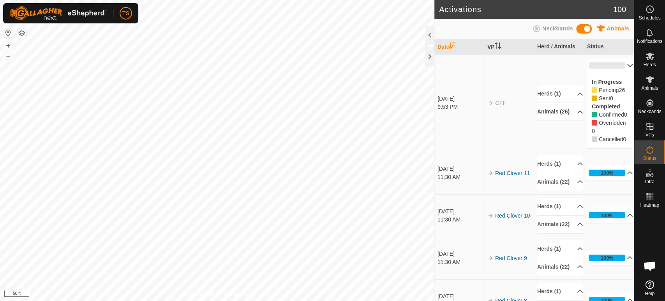
click at [577, 120] on p-accordion-header "Animals (26)" at bounding box center [560, 112] width 46 height 18
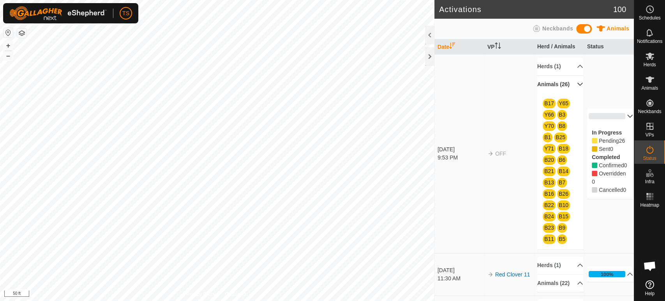
click at [568, 86] on p-accordion-header "Animals (26)" at bounding box center [560, 85] width 46 height 18
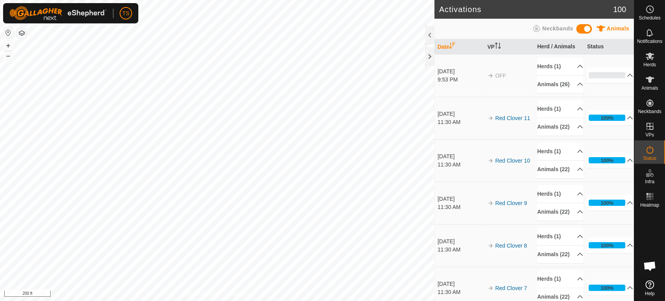
click at [21, 30] on button "button" at bounding box center [21, 32] width 9 height 9
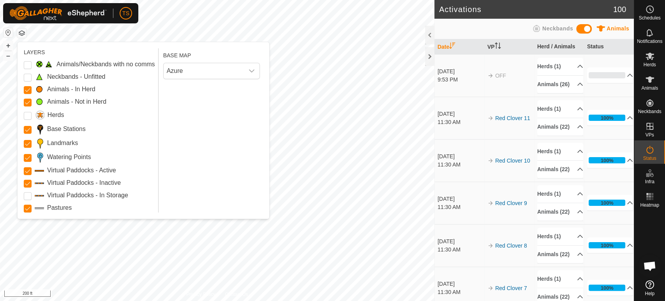
click at [21, 30] on button "button" at bounding box center [21, 32] width 9 height 9
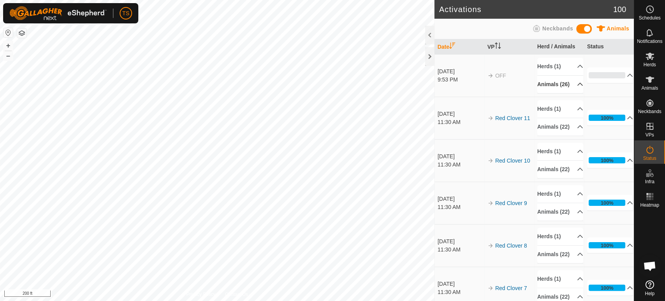
click at [568, 89] on p-accordion-header "Animals (26)" at bounding box center [560, 85] width 46 height 18
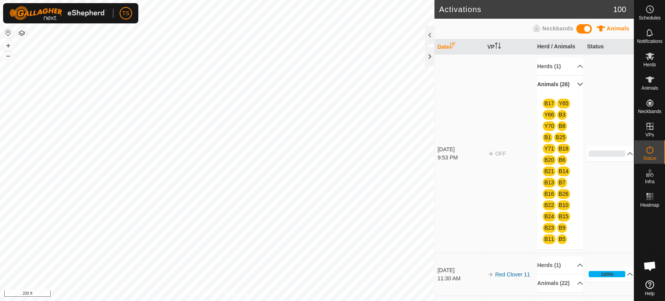
click at [568, 89] on p-accordion-header "Animals (26)" at bounding box center [560, 85] width 46 height 18
